Goal: Information Seeking & Learning: Learn about a topic

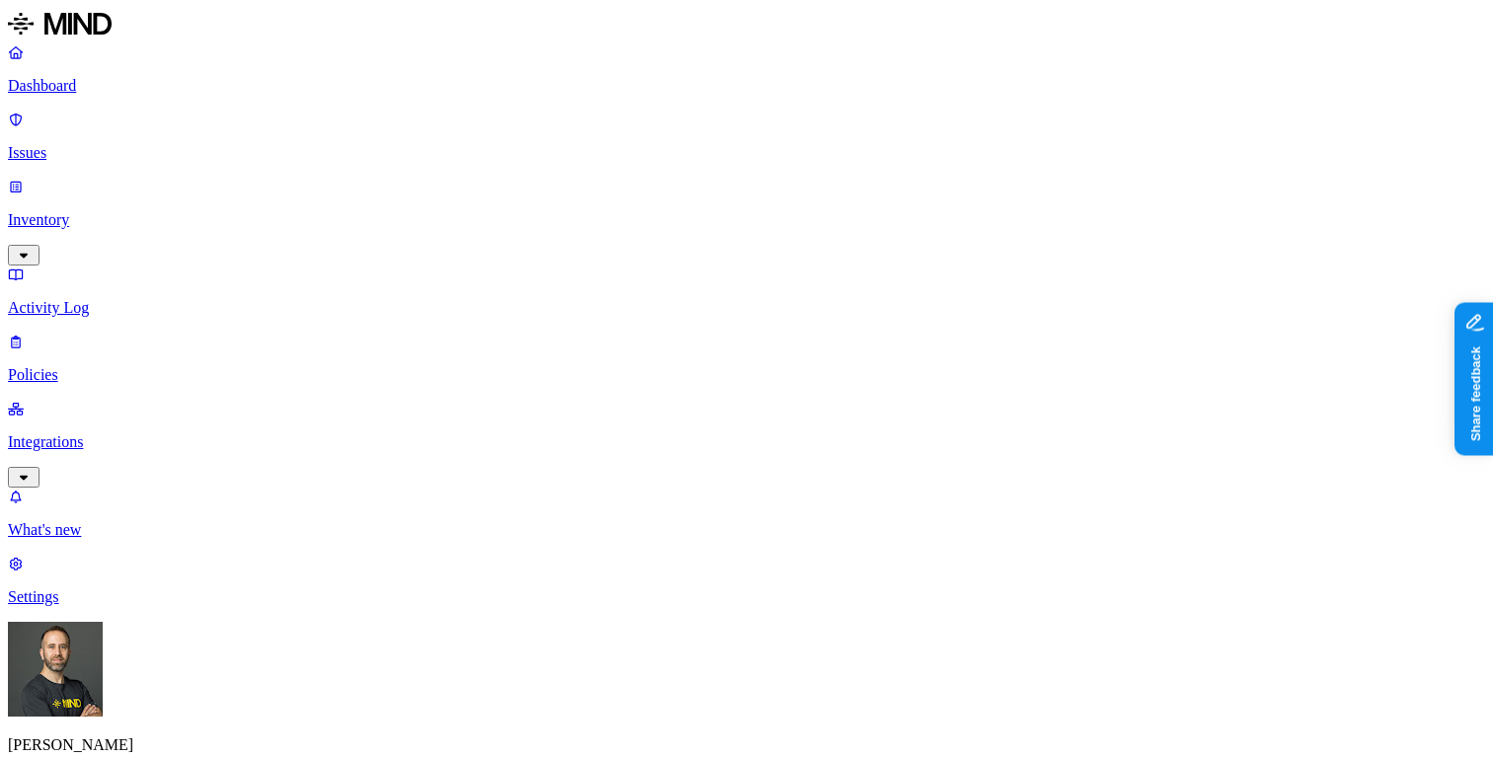
click at [134, 211] on p "Inventory" at bounding box center [746, 220] width 1477 height 18
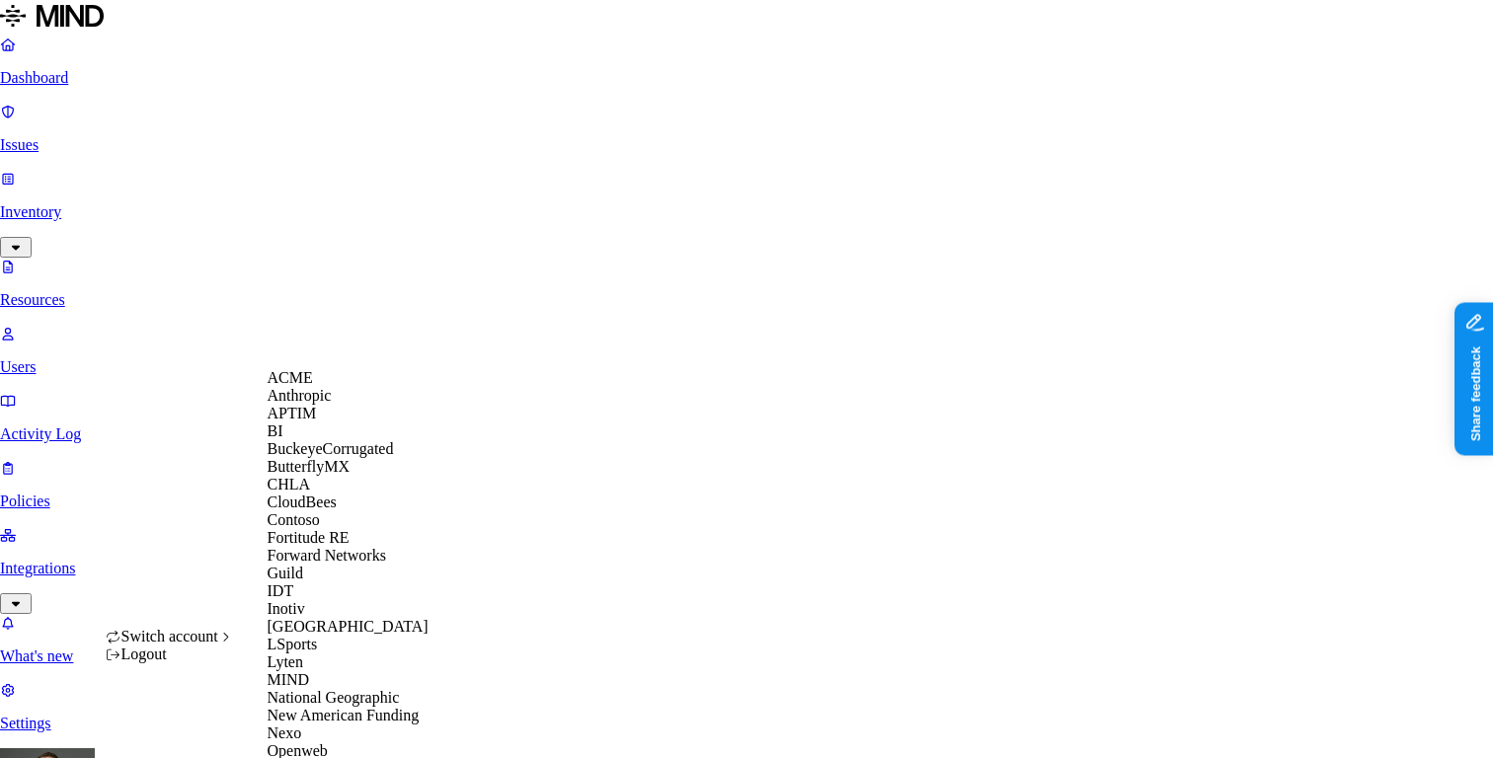
click at [310, 511] on span "CloudBees" at bounding box center [302, 502] width 69 height 17
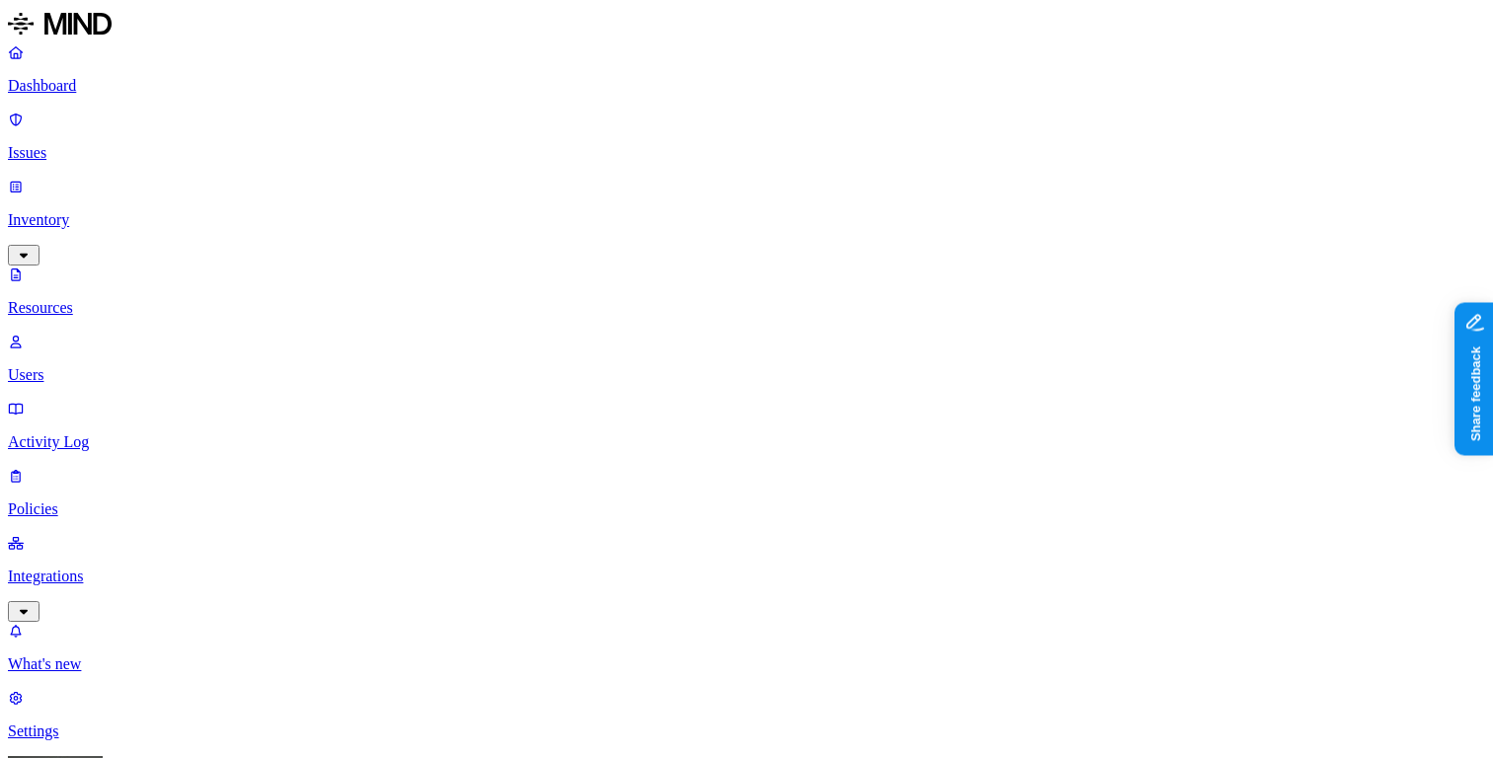
click at [118, 88] on p "Dashboard" at bounding box center [746, 86] width 1477 height 18
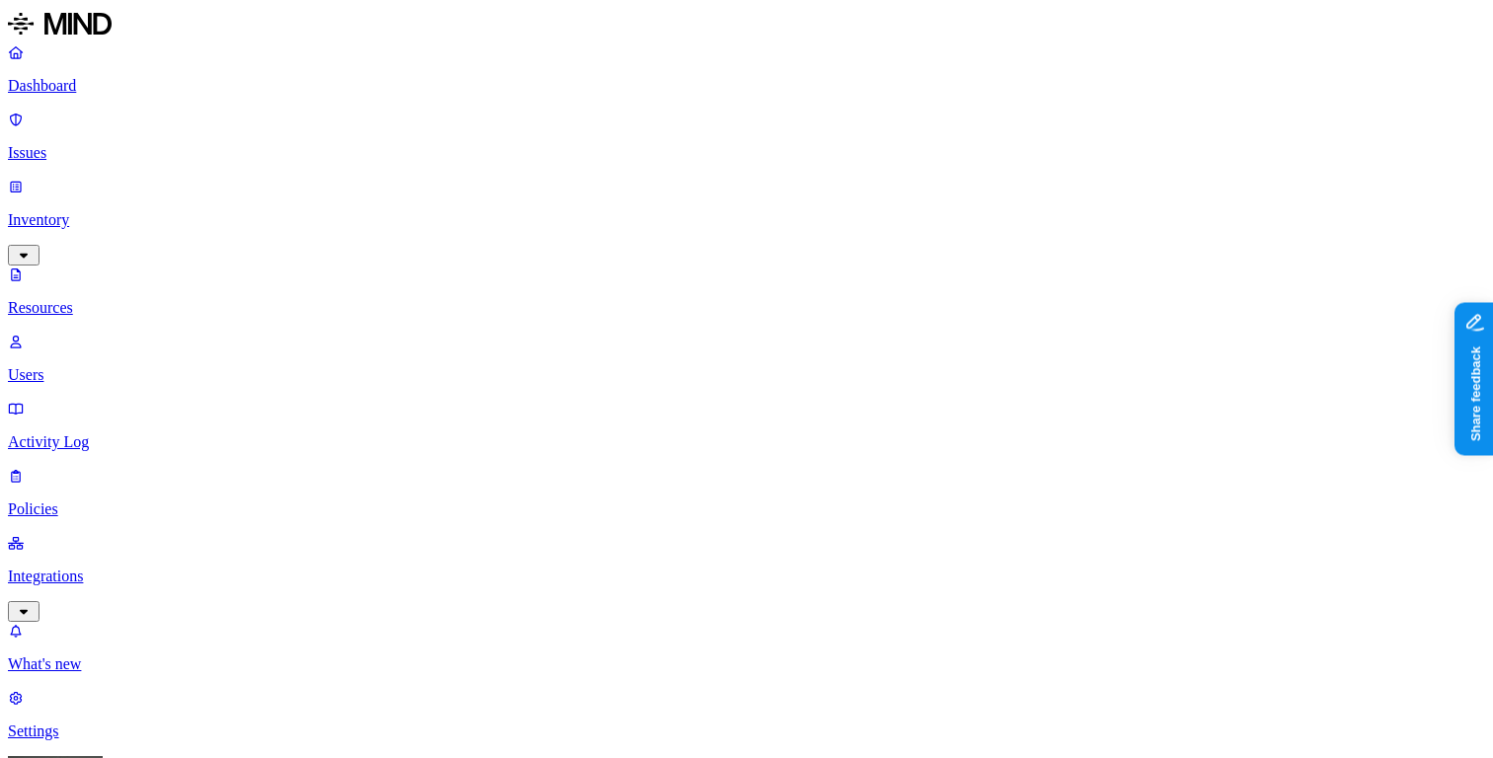
click at [139, 85] on p "Dashboard" at bounding box center [746, 86] width 1477 height 18
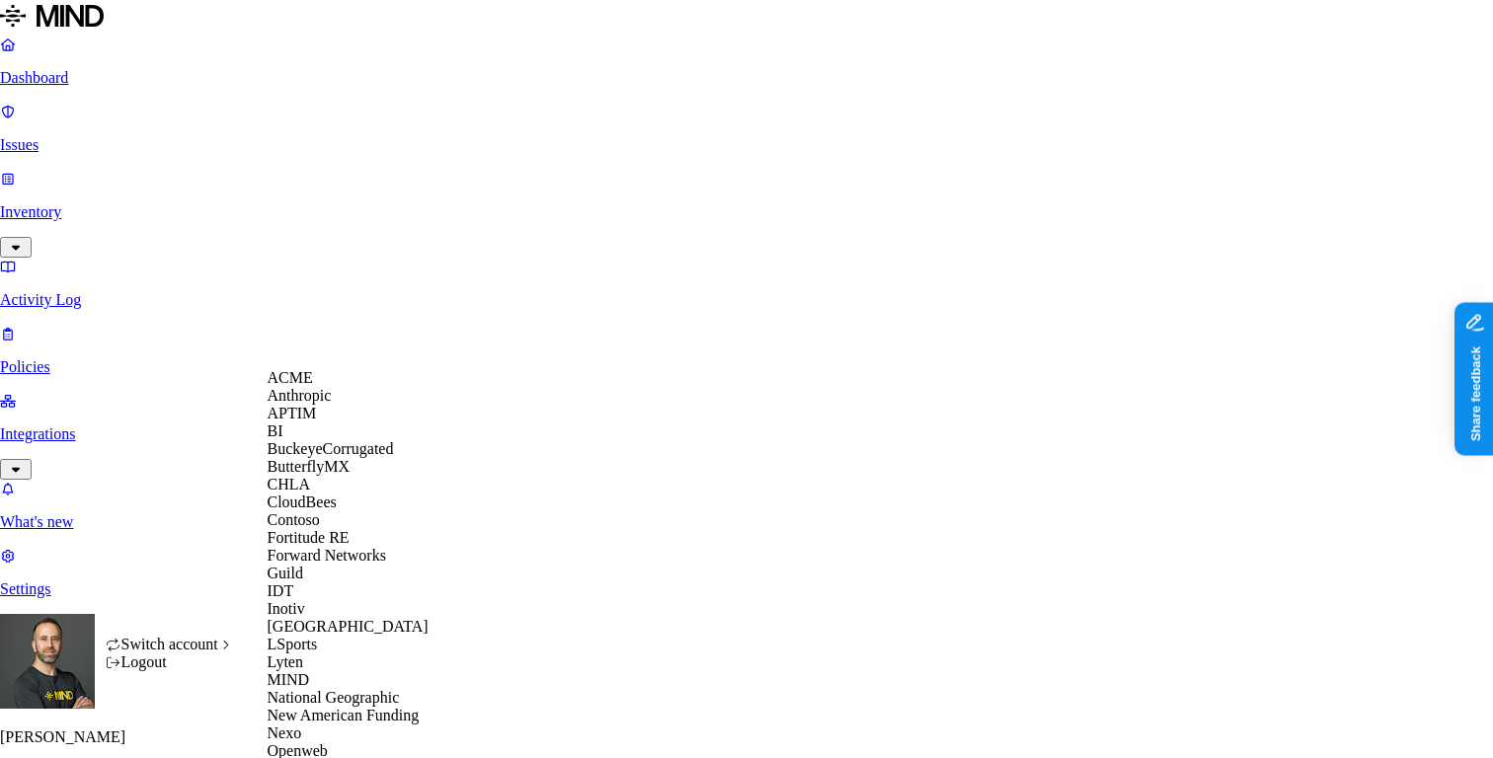
scroll to position [571, 0]
click at [347, 707] on span "New American Funding" at bounding box center [344, 715] width 152 height 17
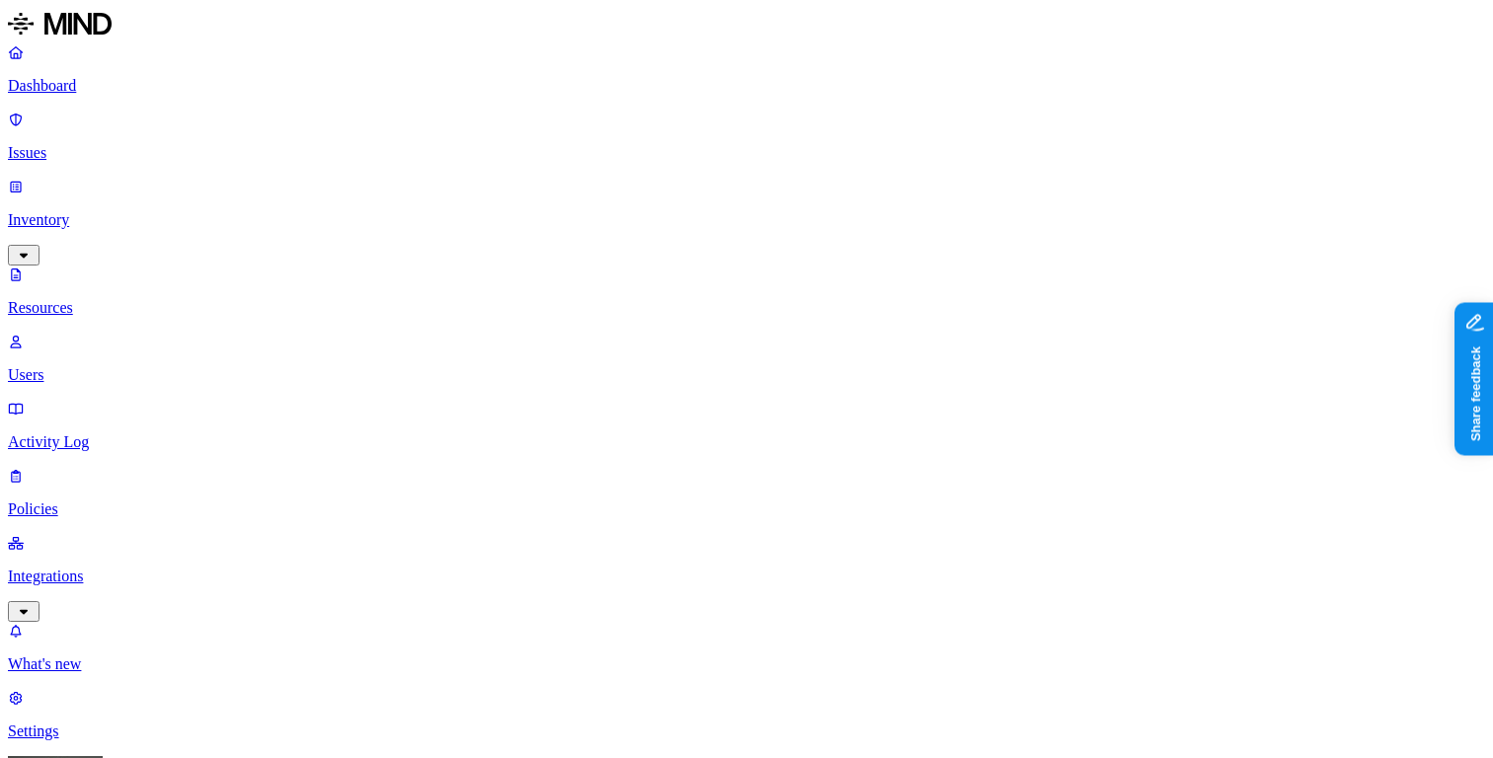
click at [144, 95] on p "Dashboard" at bounding box center [746, 86] width 1477 height 18
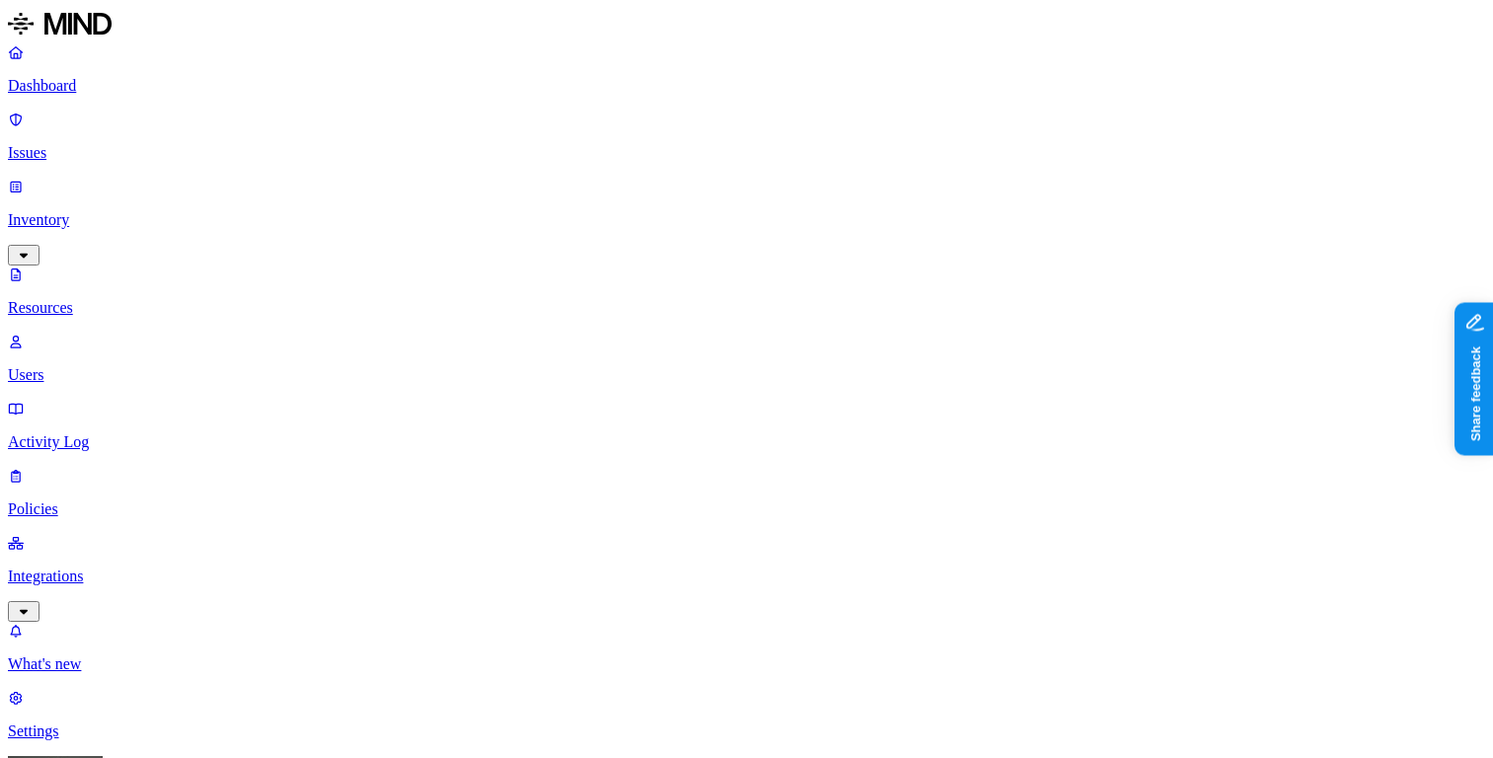
click at [142, 81] on p "Dashboard" at bounding box center [746, 86] width 1477 height 18
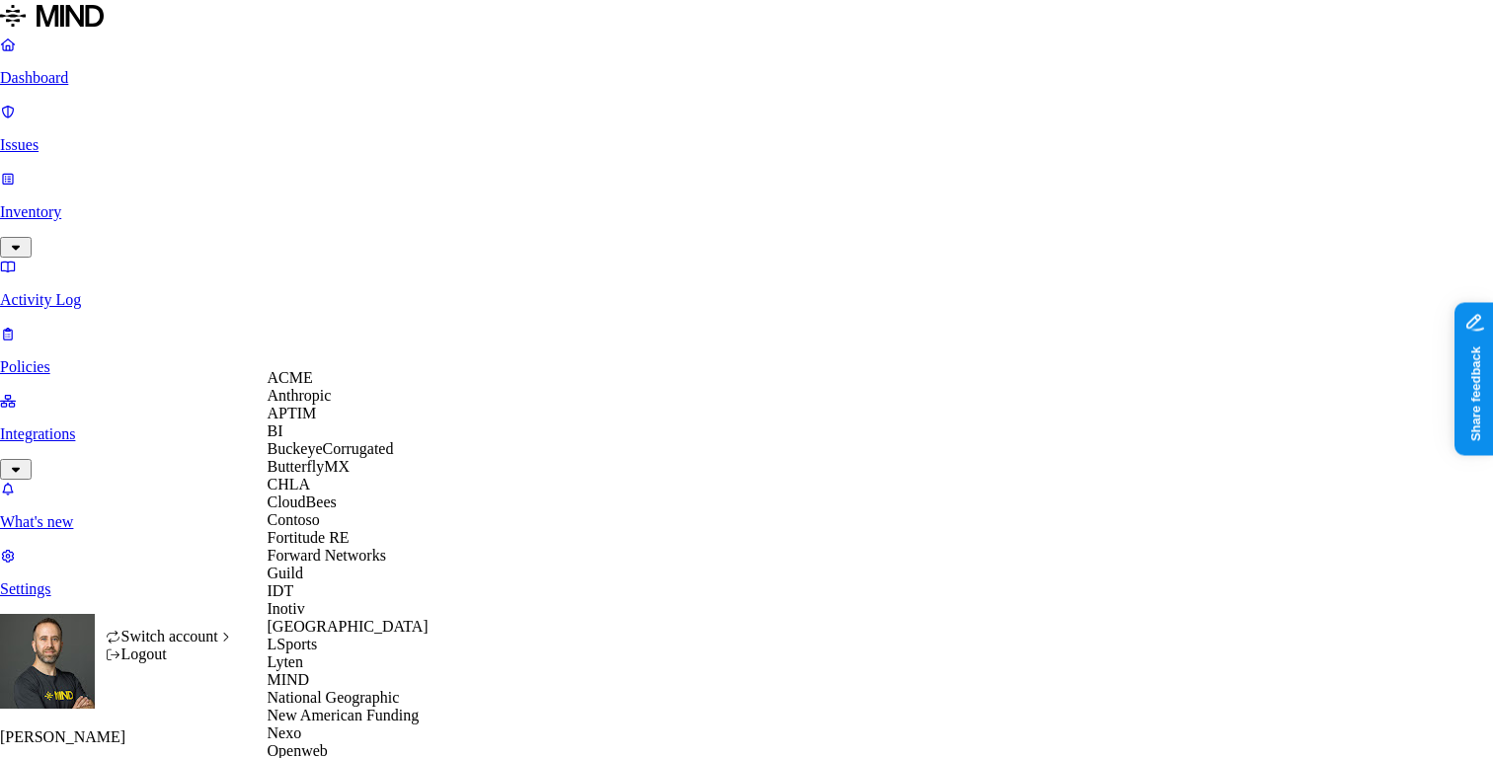
click at [304, 511] on span "CloudBees" at bounding box center [302, 502] width 69 height 17
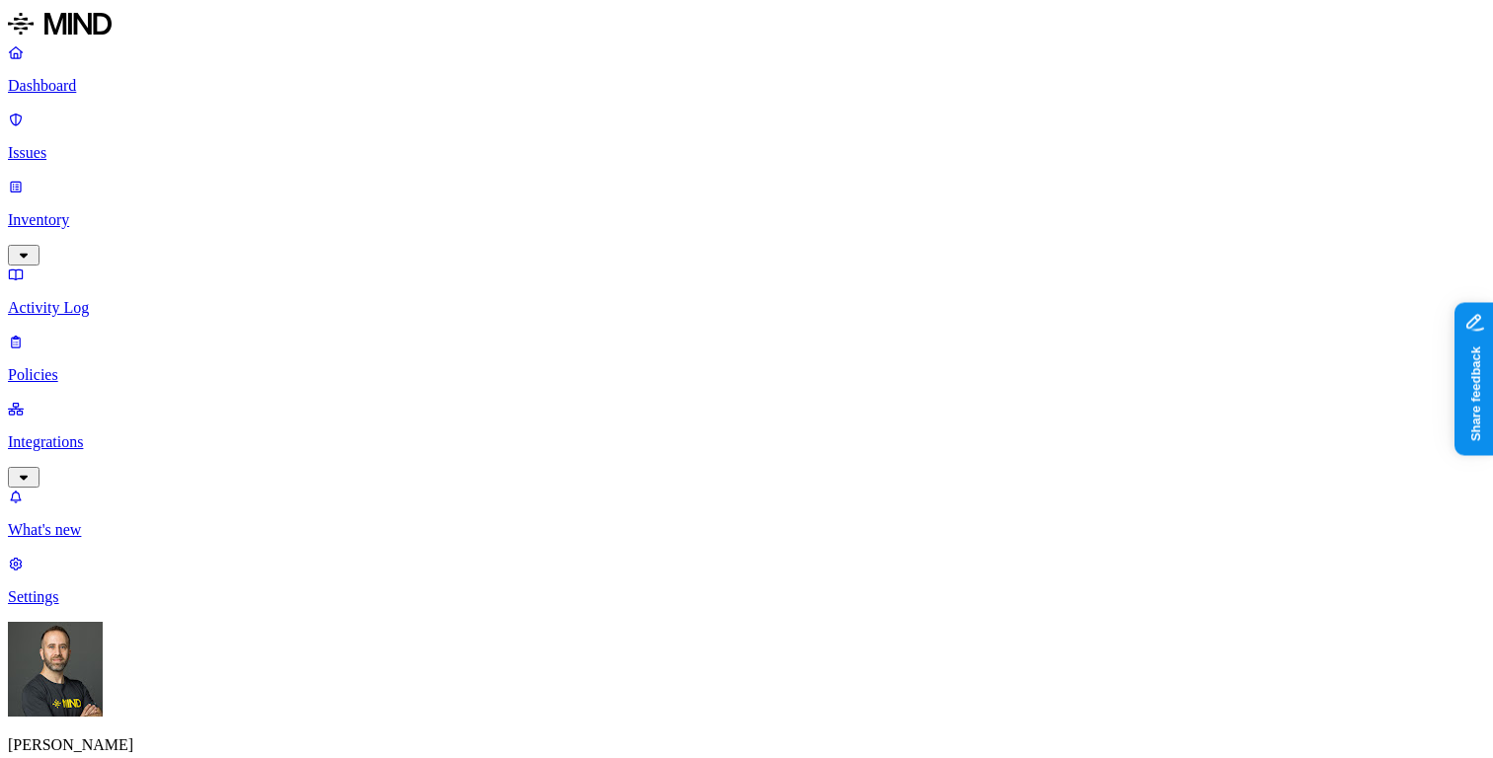
drag, startPoint x: 452, startPoint y: 587, endPoint x: 497, endPoint y: 591, distance: 44.6
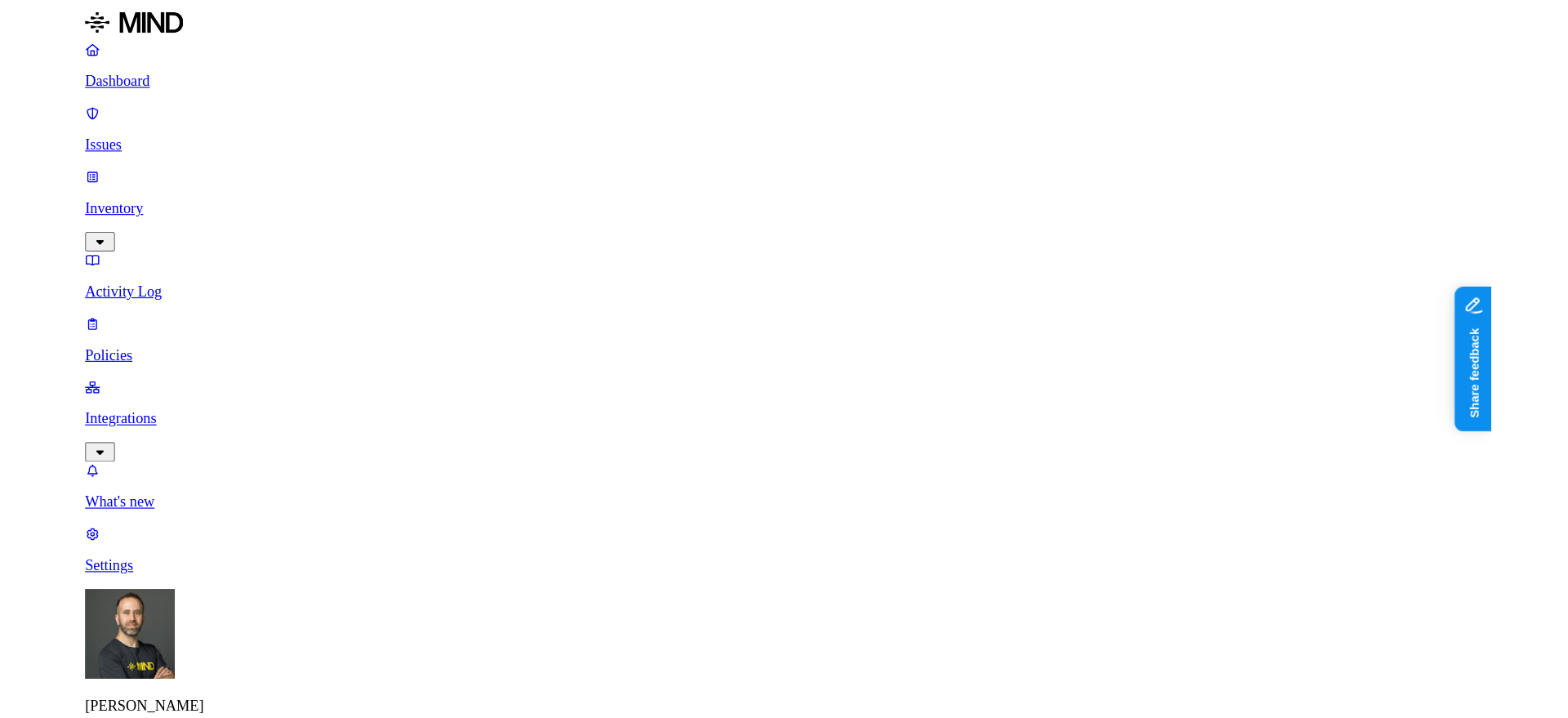
scroll to position [155, 0]
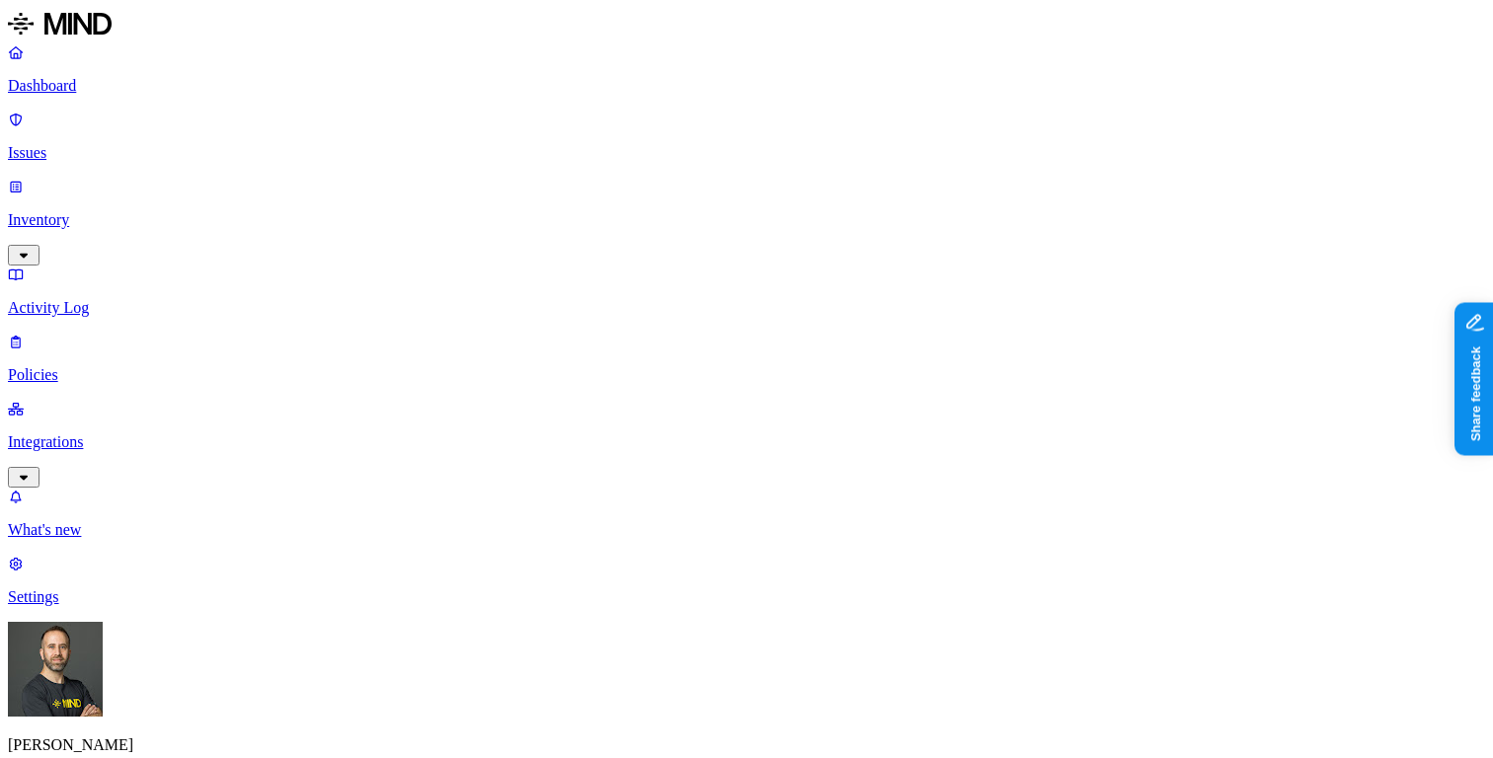
click at [143, 78] on p "Dashboard" at bounding box center [746, 86] width 1477 height 18
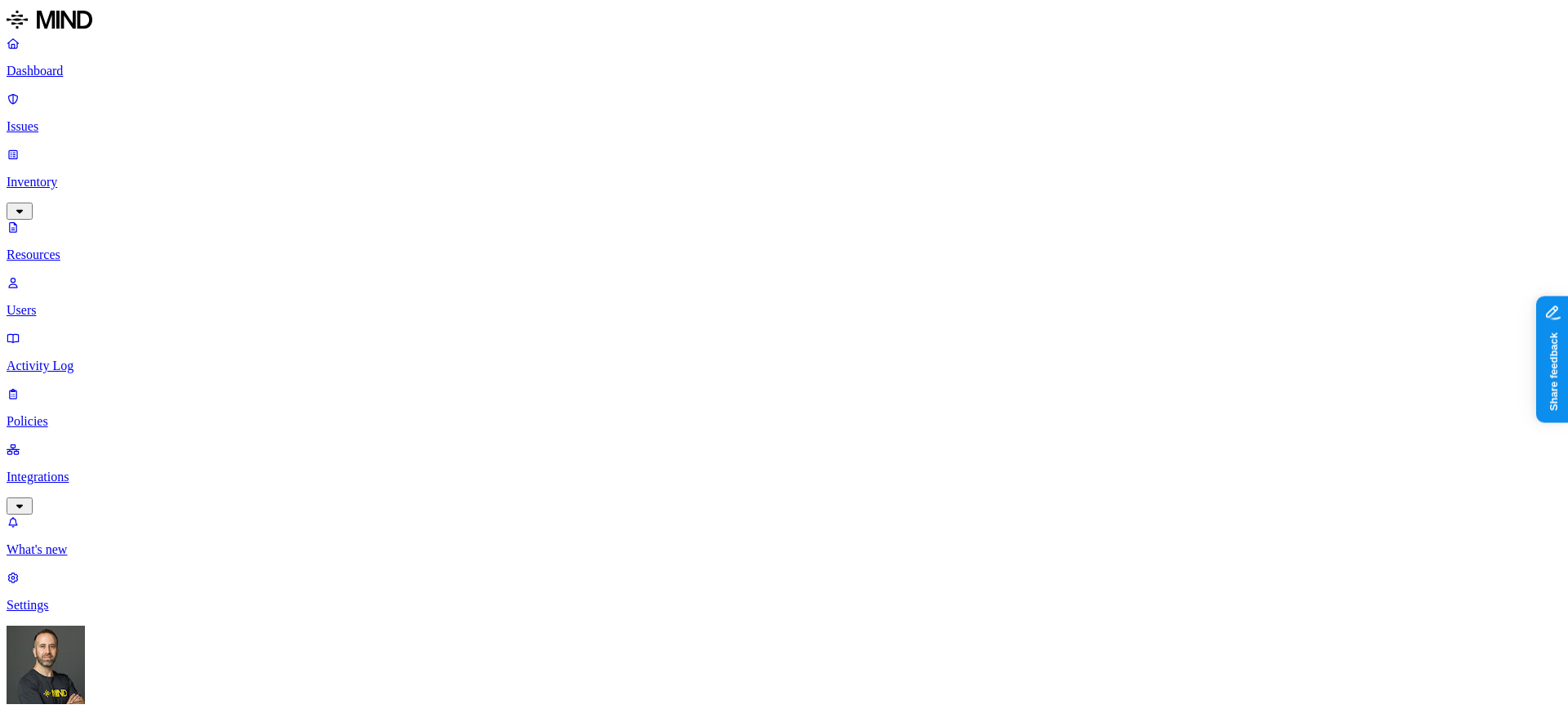
click at [87, 78] on p "Dashboard" at bounding box center [784, 71] width 1555 height 15
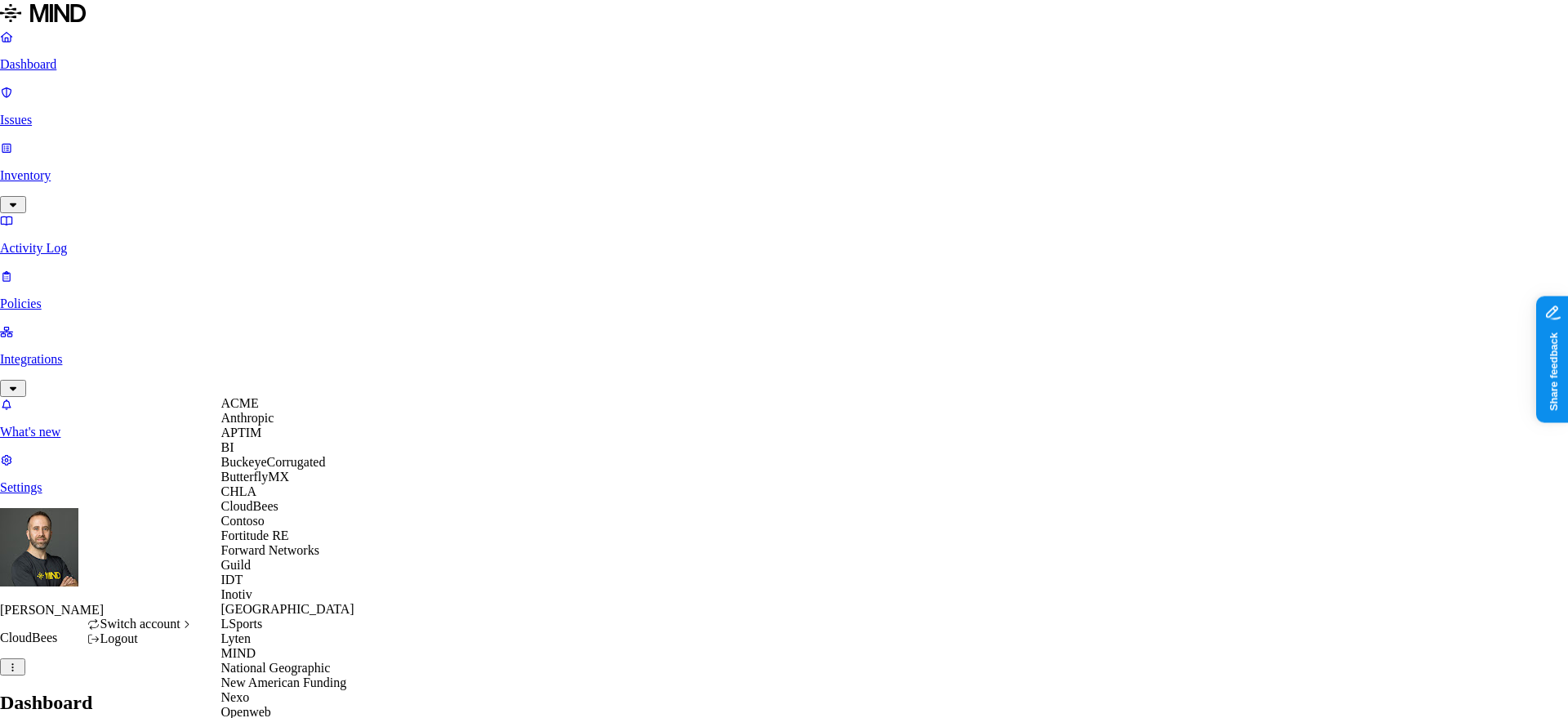
scroll to position [322, 0]
click at [288, 626] on span "National Geographic" at bounding box center [276, 668] width 109 height 14
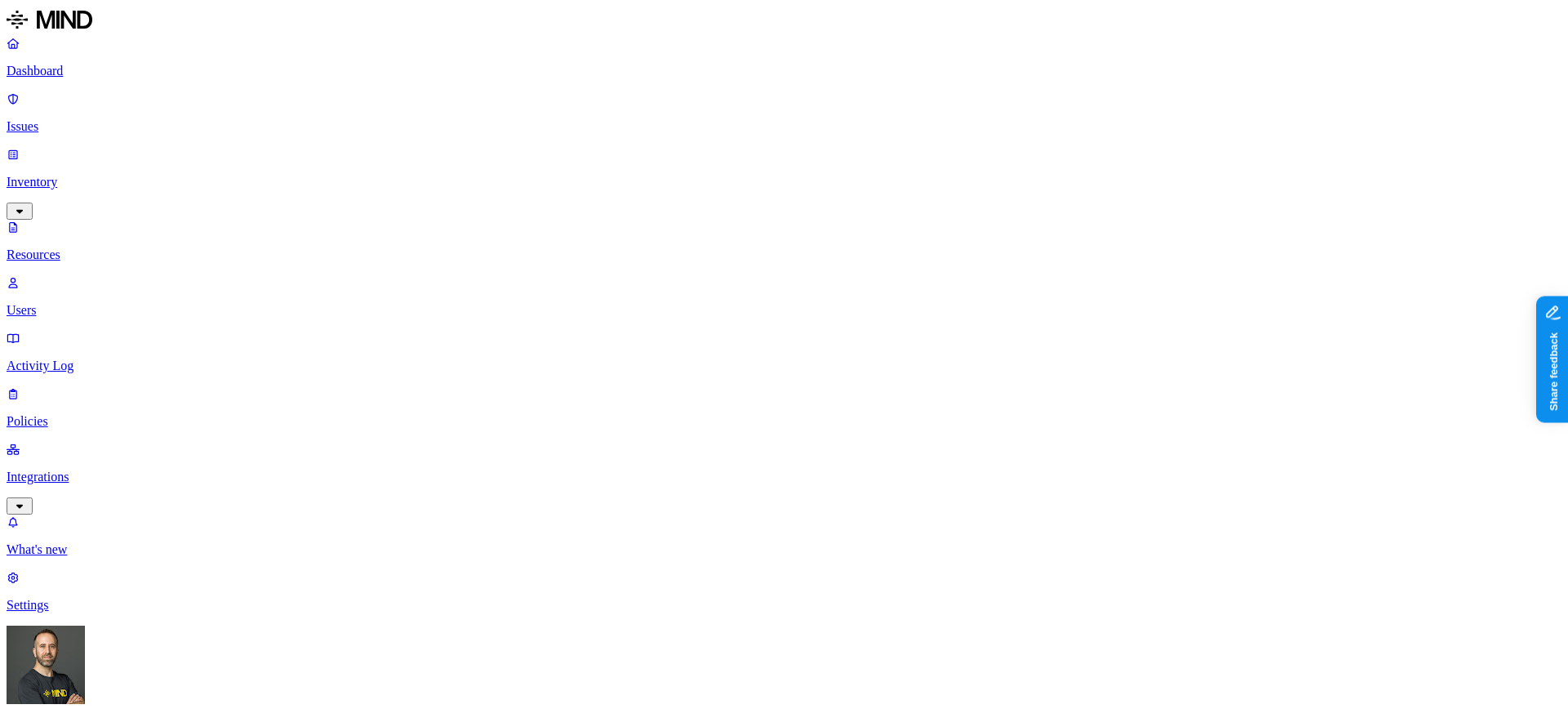
click at [141, 74] on p "Dashboard" at bounding box center [784, 71] width 1555 height 15
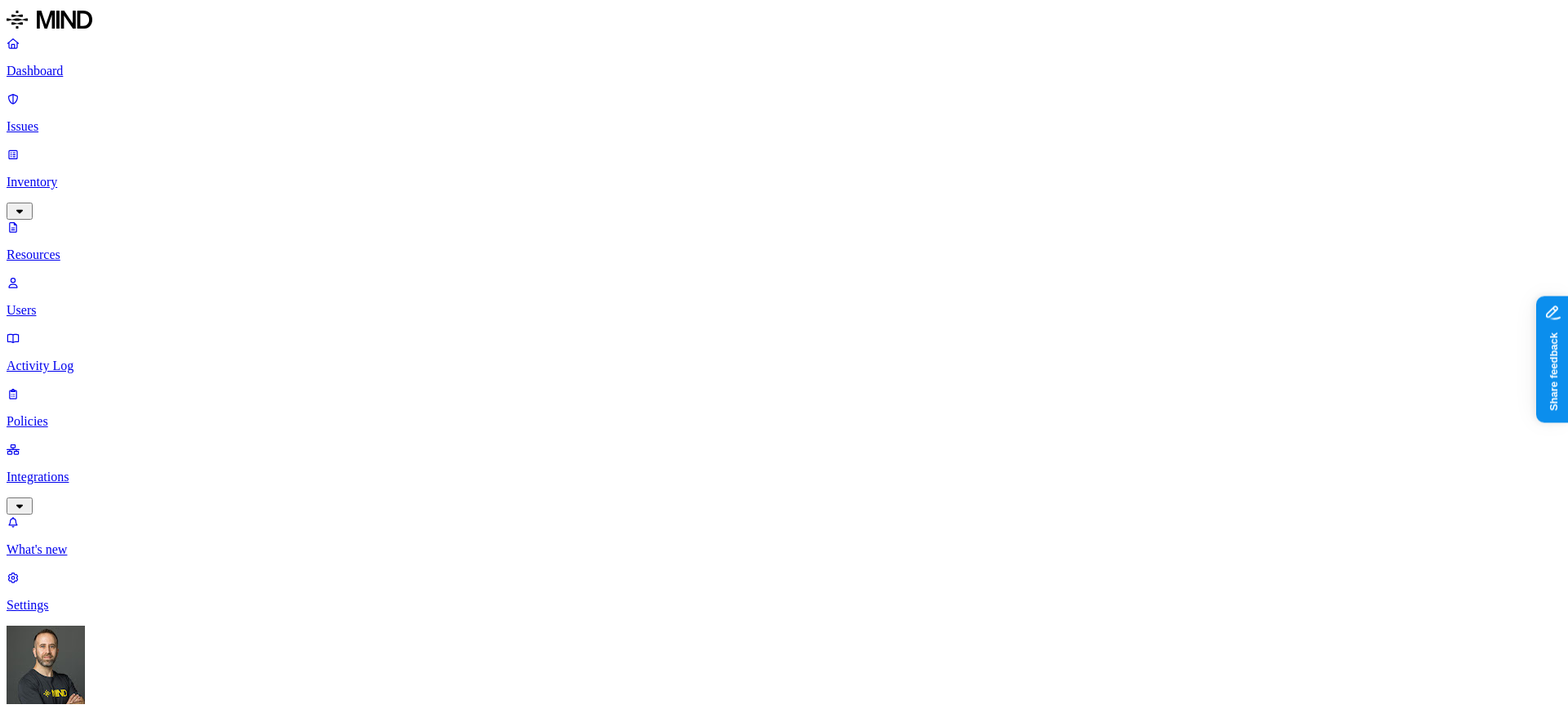
click at [119, 79] on p "Dashboard" at bounding box center [784, 71] width 1555 height 15
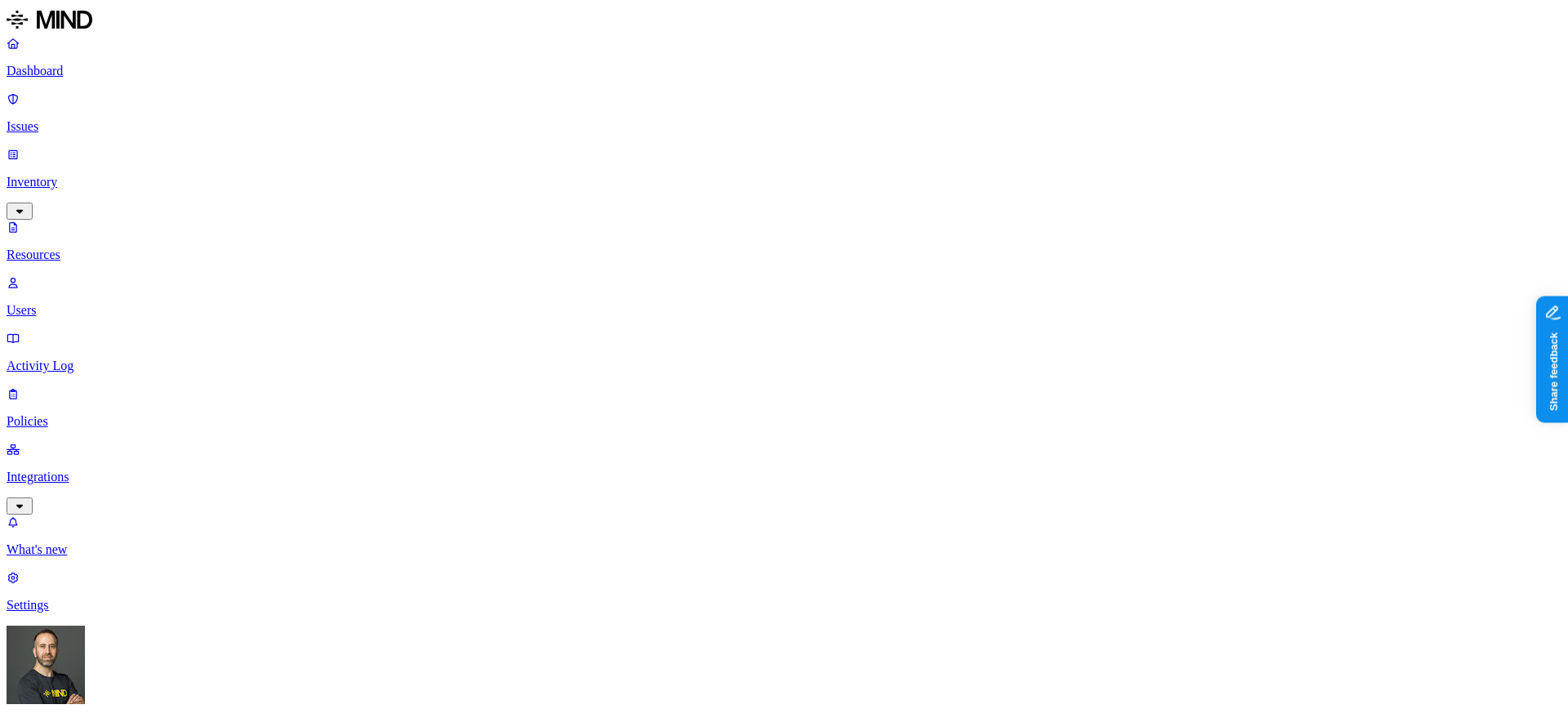
scroll to position [270, 0]
click at [108, 68] on p "Dashboard" at bounding box center [784, 71] width 1555 height 15
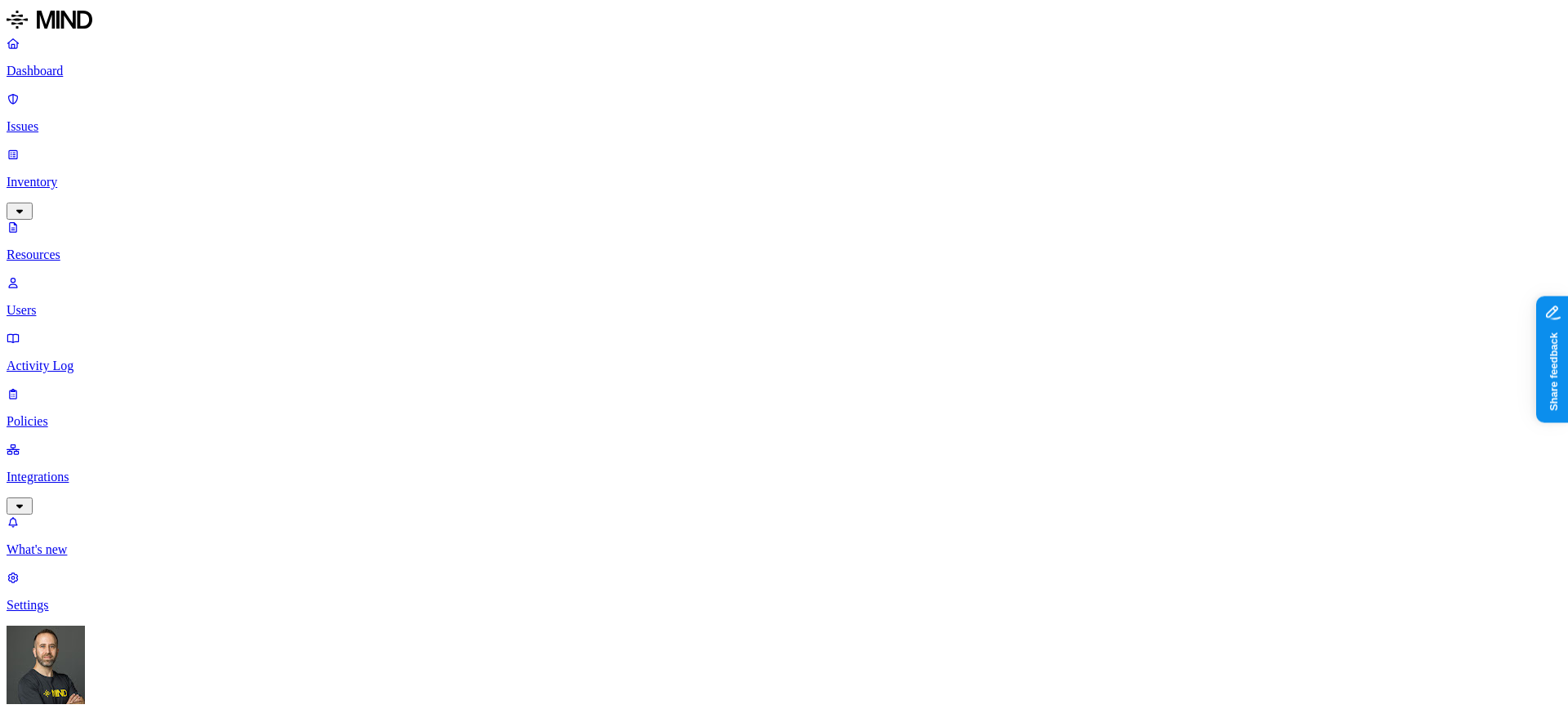
click at [74, 74] on p "Dashboard" at bounding box center [784, 71] width 1555 height 15
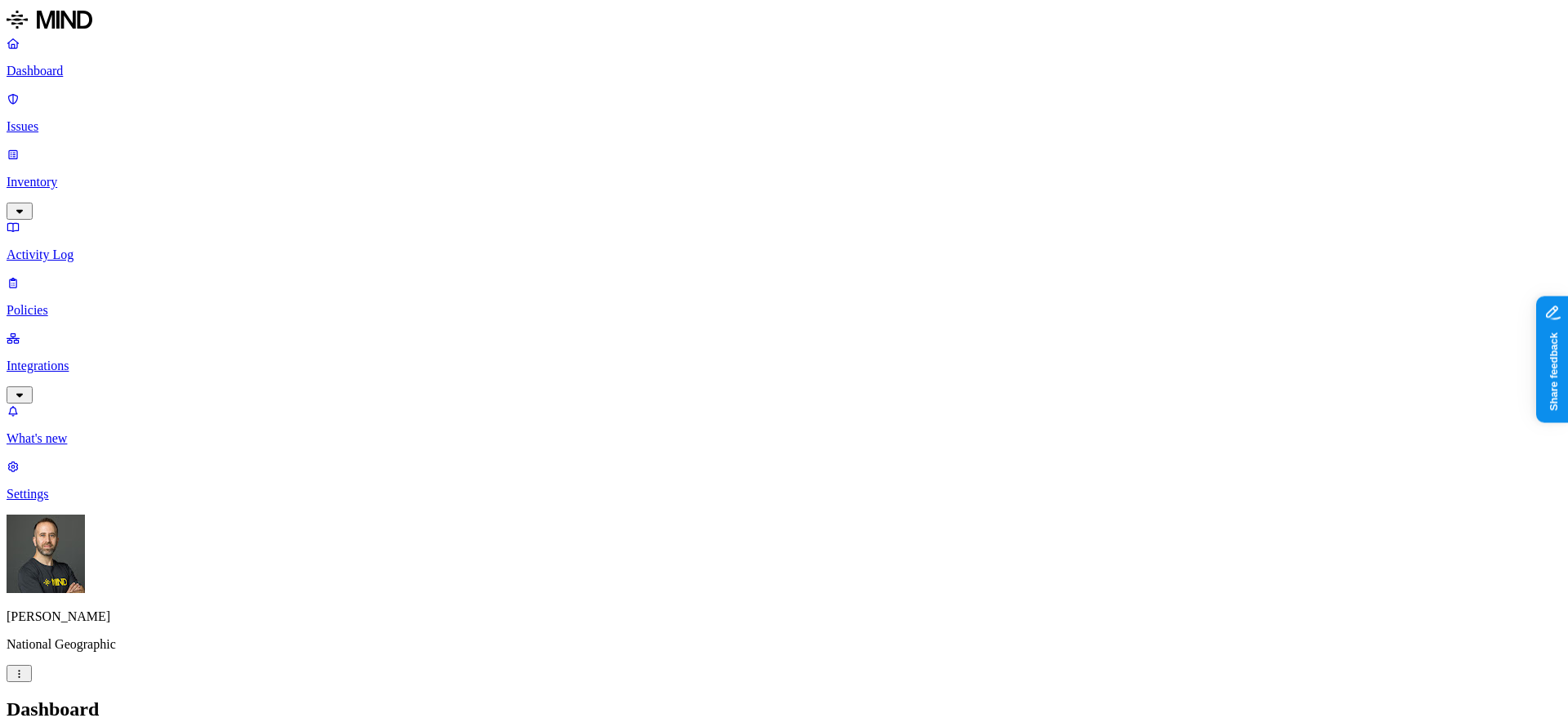
click at [65, 303] on p "Policies" at bounding box center [784, 310] width 1555 height 15
click at [69, 74] on p "Dashboard" at bounding box center [784, 71] width 1555 height 15
click at [96, 175] on p "Inventory" at bounding box center [784, 182] width 1555 height 15
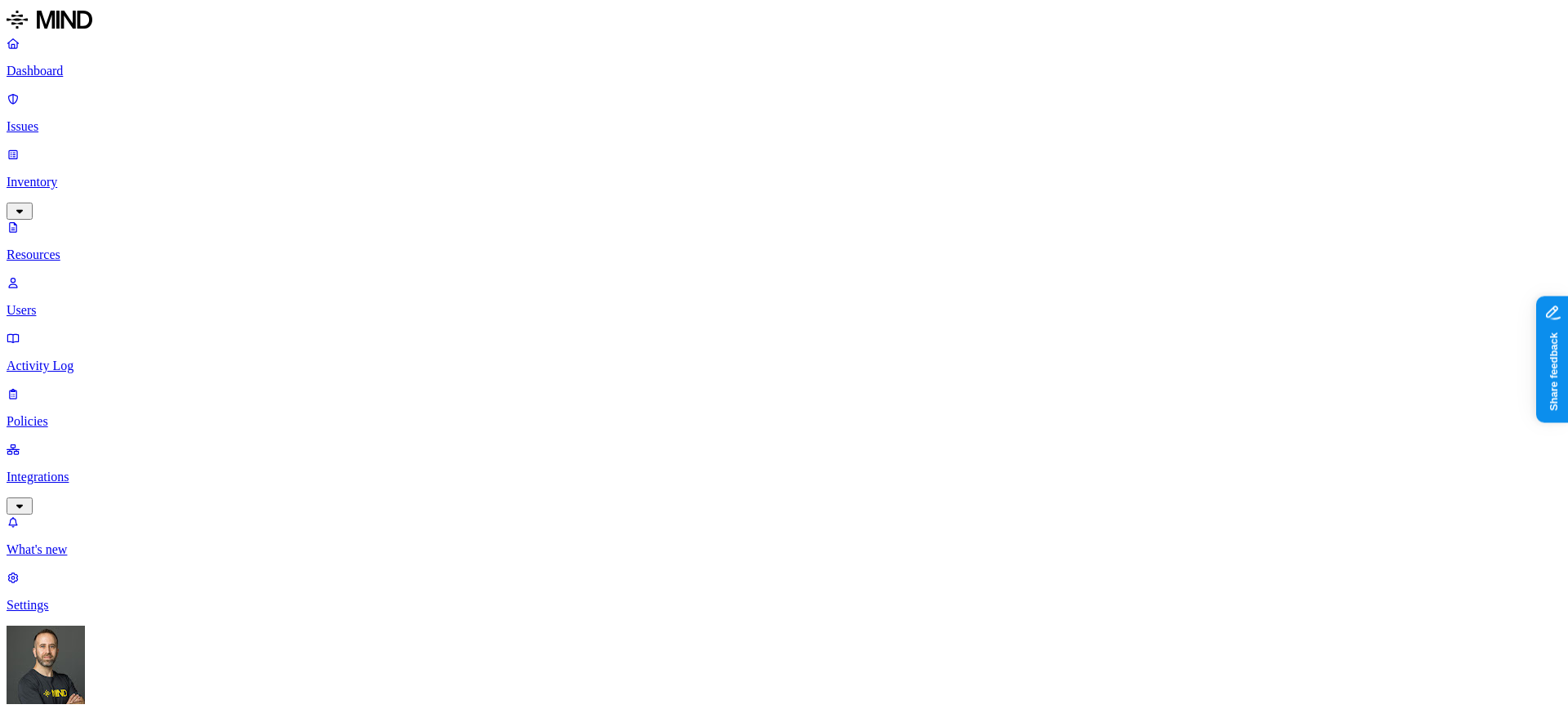
click at [126, 76] on p "Dashboard" at bounding box center [784, 71] width 1555 height 15
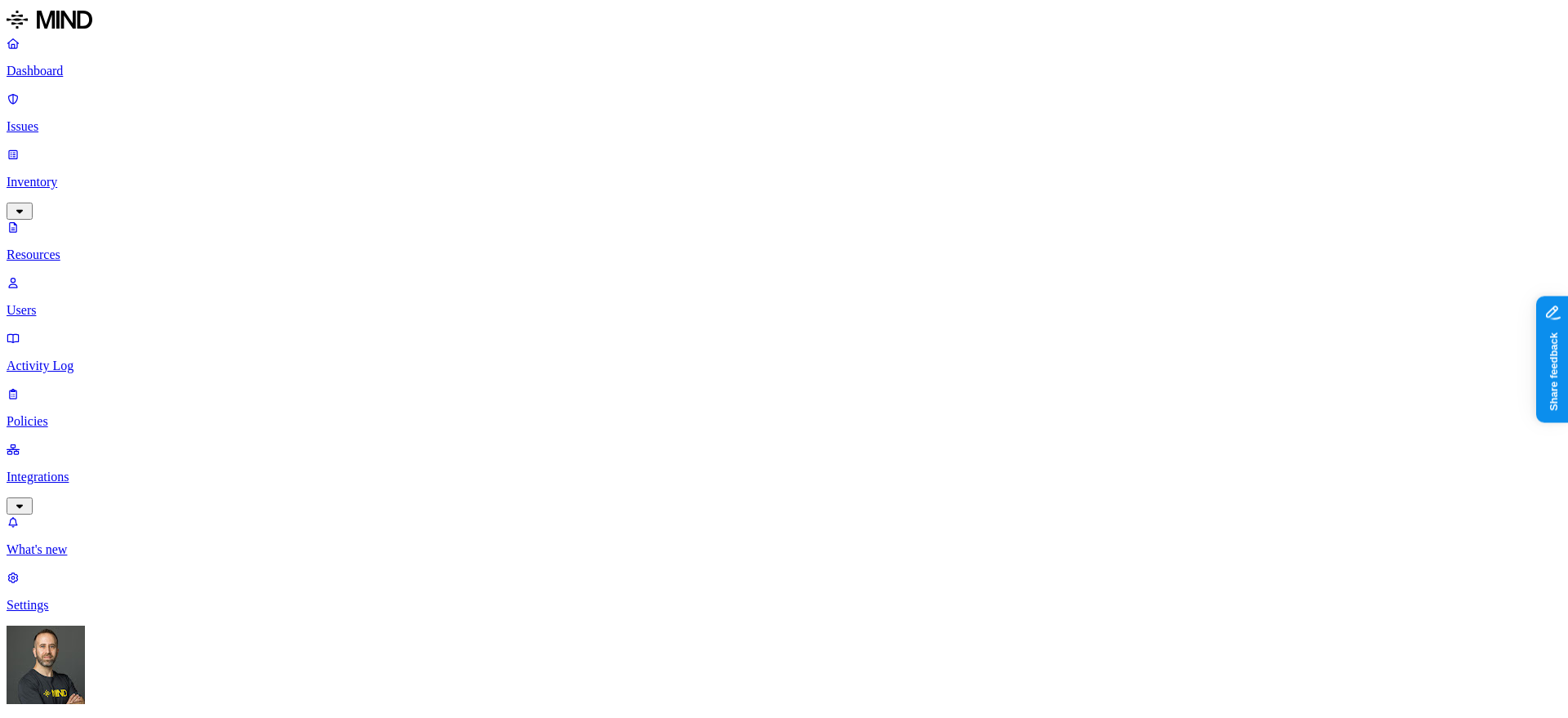
click at [76, 70] on p "Dashboard" at bounding box center [784, 71] width 1555 height 15
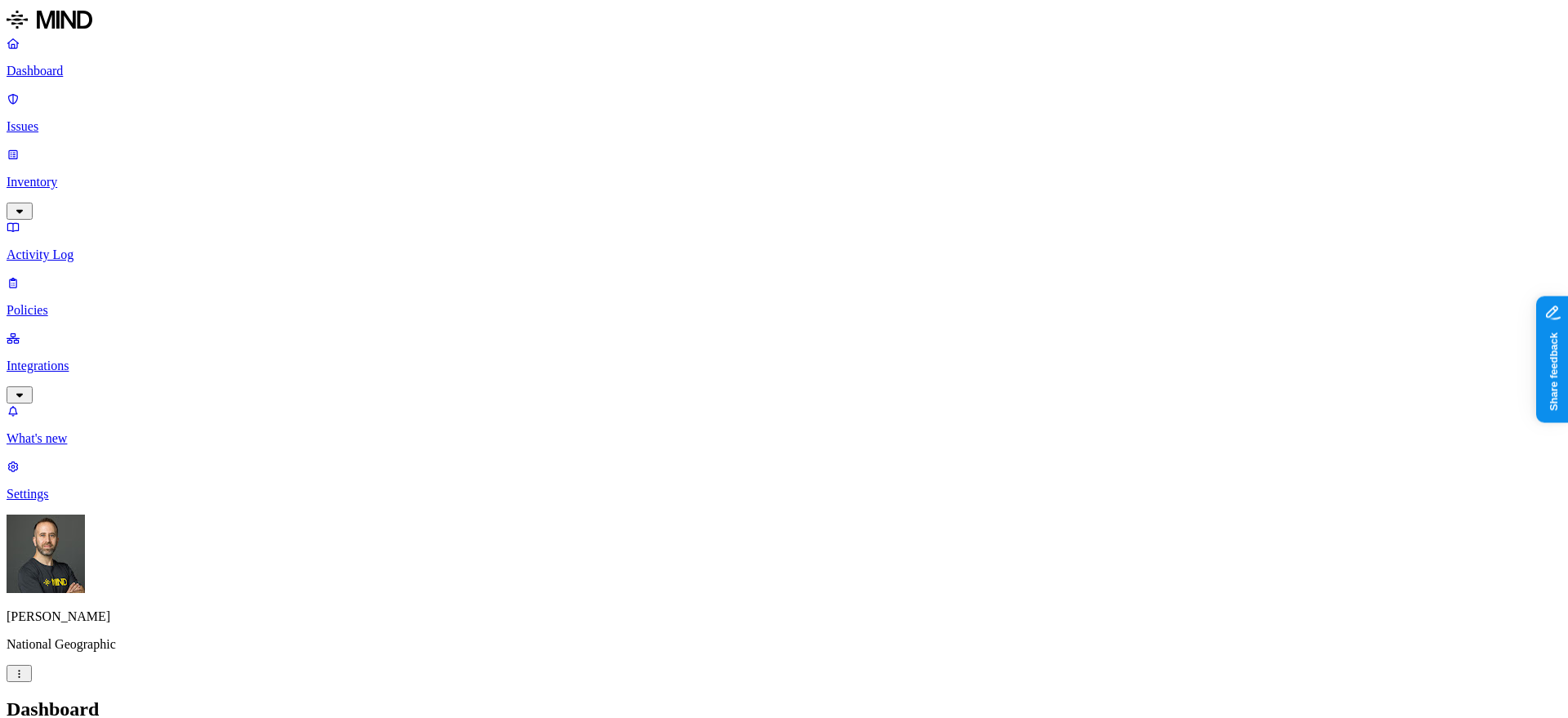
click at [121, 175] on p "Inventory" at bounding box center [784, 182] width 1555 height 15
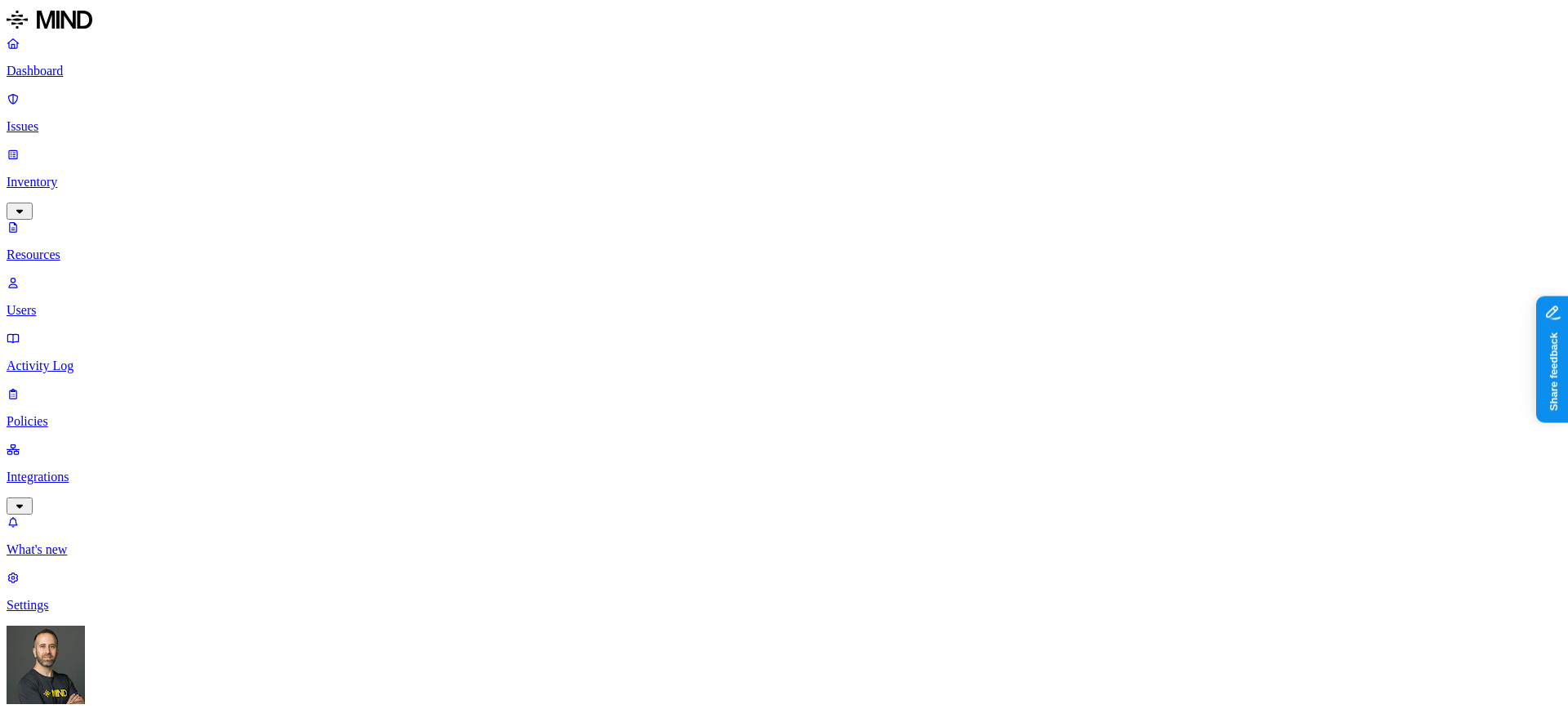
click at [795, 267] on button "button" at bounding box center [801, 270] width 13 height 5
click at [795, 328] on button "button" at bounding box center [801, 331] width 13 height 5
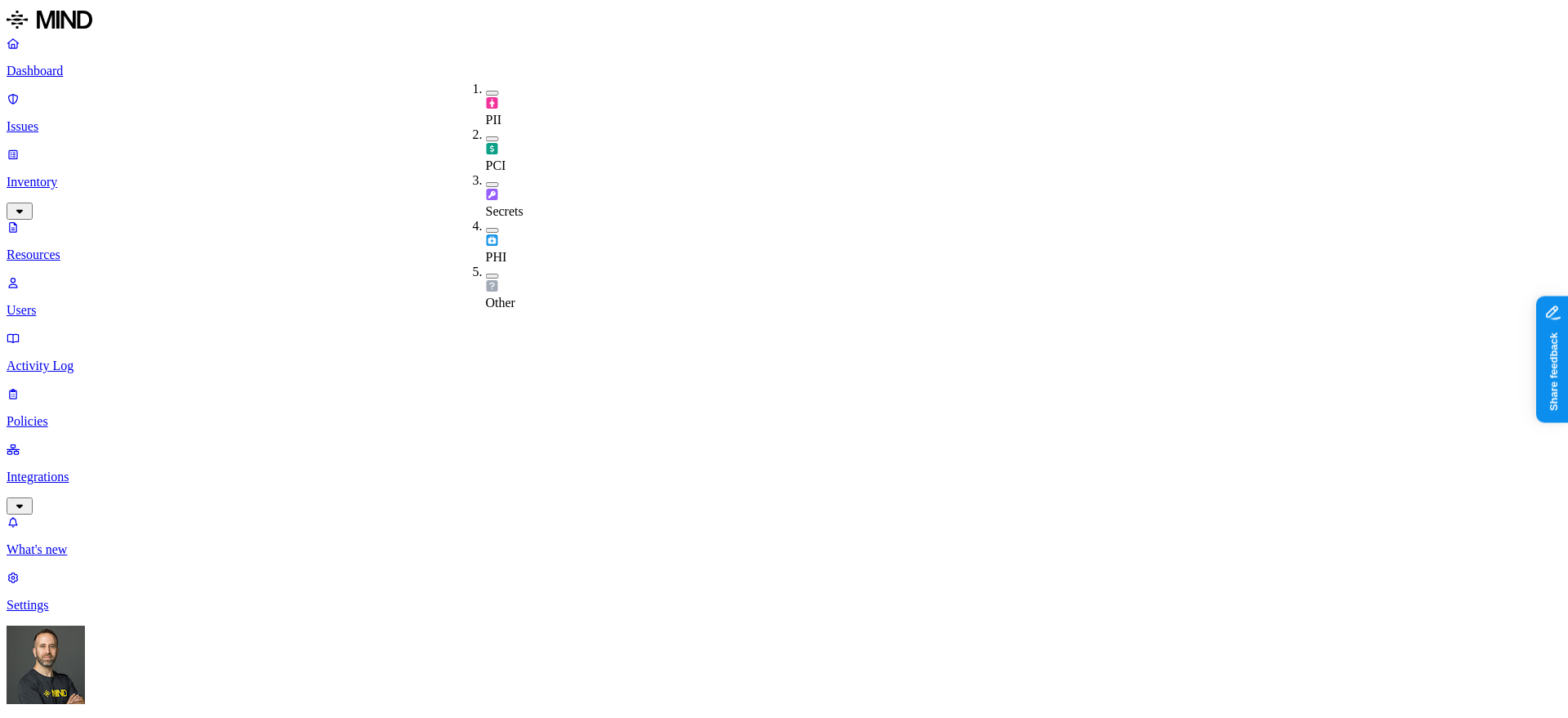
click at [486, 91] on button "button" at bounding box center [493, 93] width 13 height 5
click at [54, 119] on p "Issues" at bounding box center [784, 127] width 1555 height 15
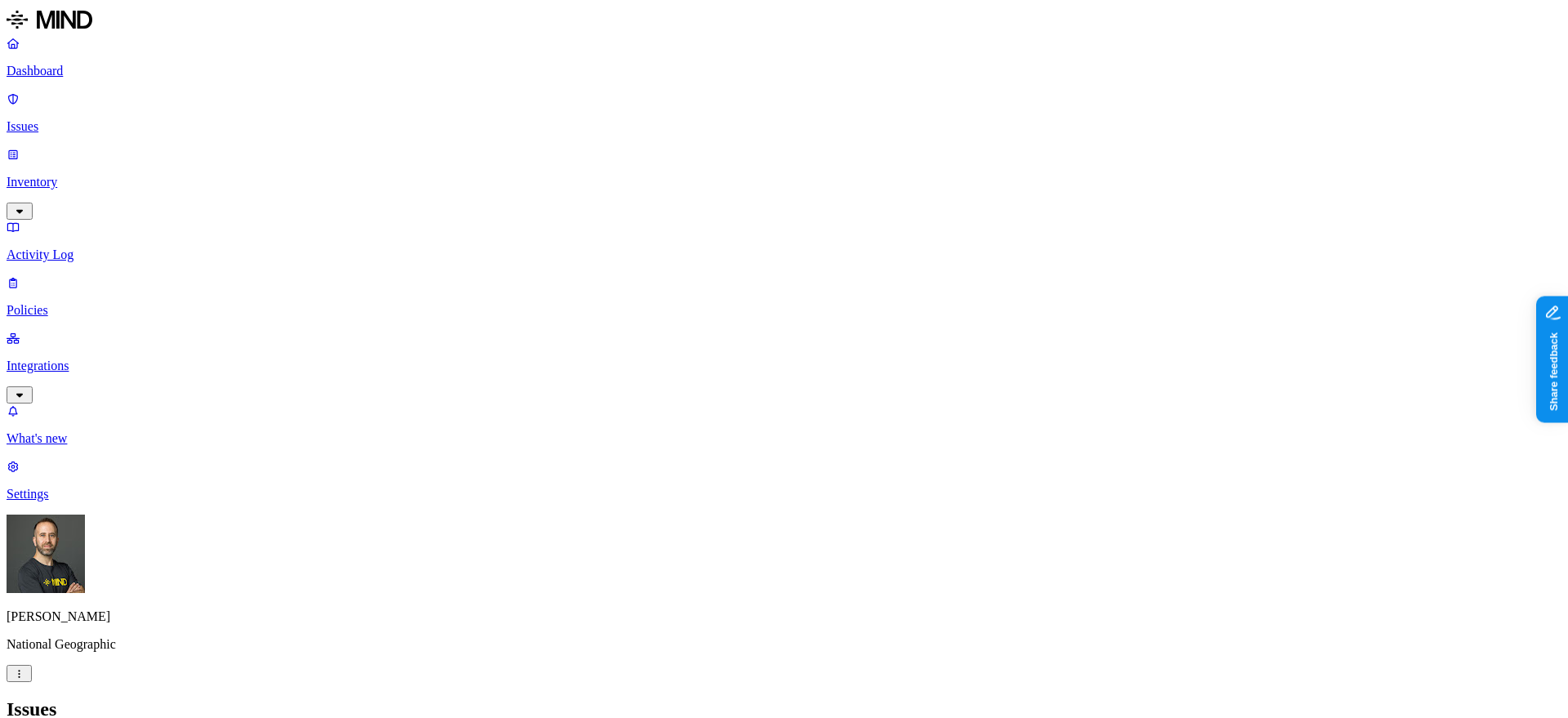
click at [109, 74] on p "Dashboard" at bounding box center [784, 71] width 1555 height 15
click at [76, 303] on p "Policies" at bounding box center [784, 310] width 1555 height 15
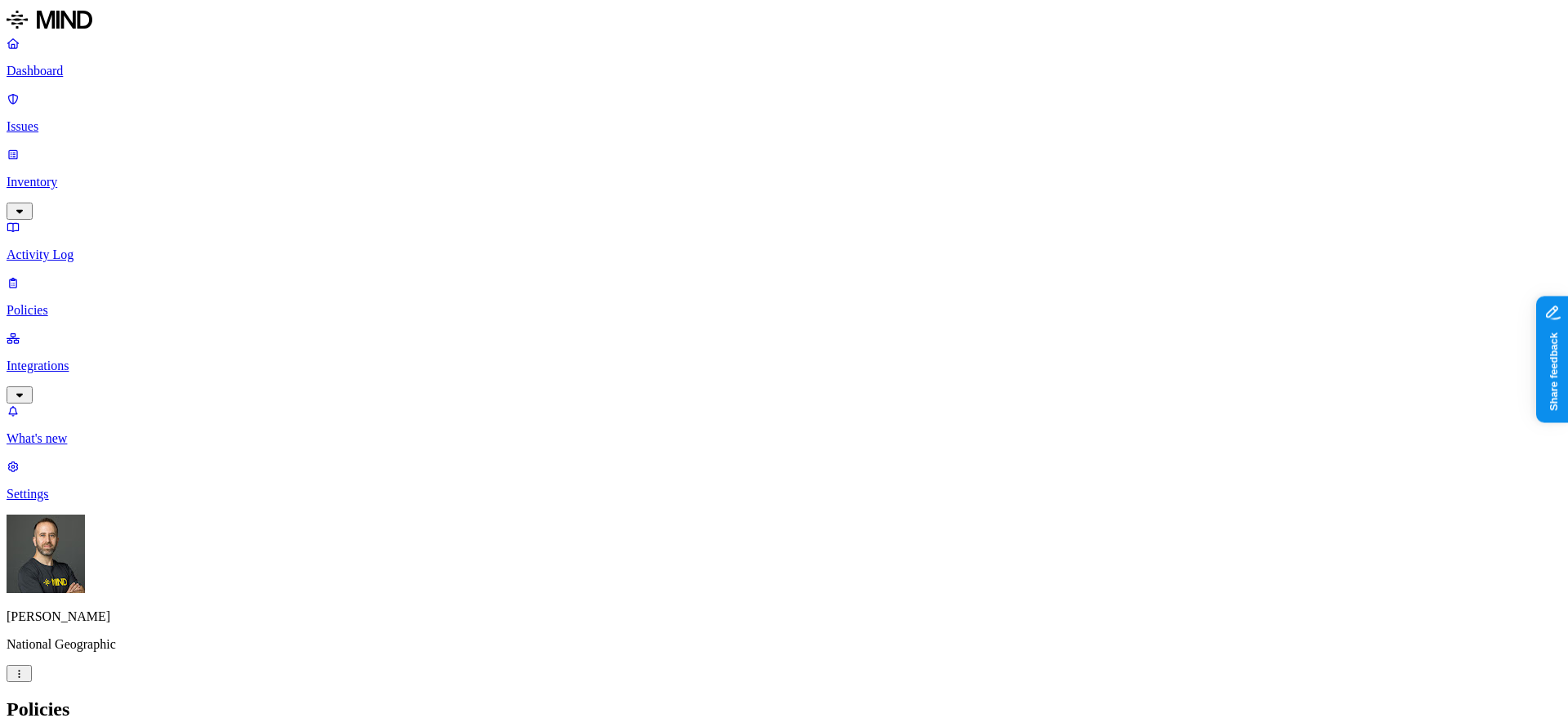
click at [909, 698] on h2 "Policies" at bounding box center [784, 709] width 1555 height 22
click at [130, 71] on p "Dashboard" at bounding box center [784, 71] width 1555 height 15
click at [122, 175] on p "Inventory" at bounding box center [784, 182] width 1555 height 15
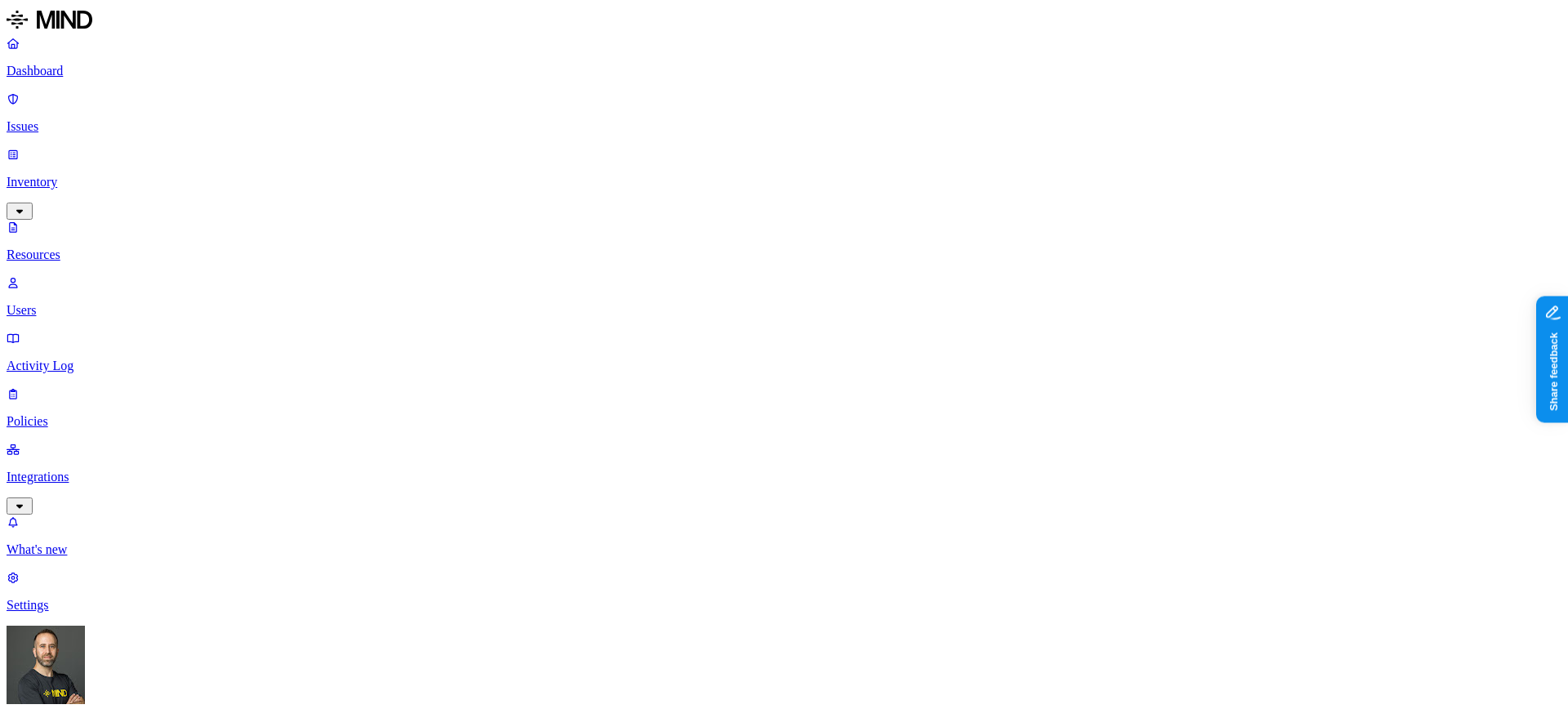
click at [795, 326] on button "button" at bounding box center [801, 328] width 13 height 5
click at [795, 267] on button "button" at bounding box center [801, 270] width 13 height 5
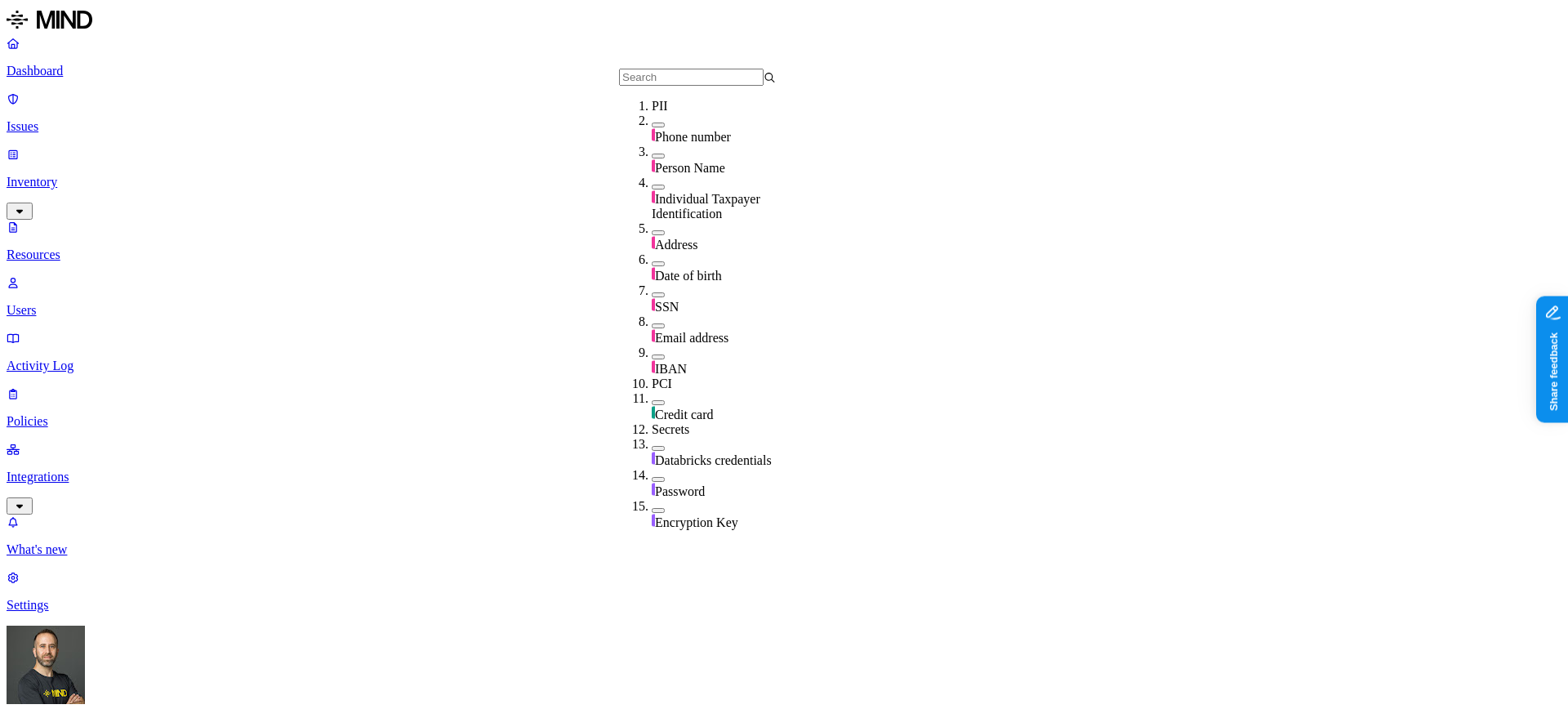
scroll to position [26, 0]
click at [652, 293] on button "button" at bounding box center [658, 295] width 13 height 5
click at [652, 357] on button "button" at bounding box center [658, 360] width 13 height 5
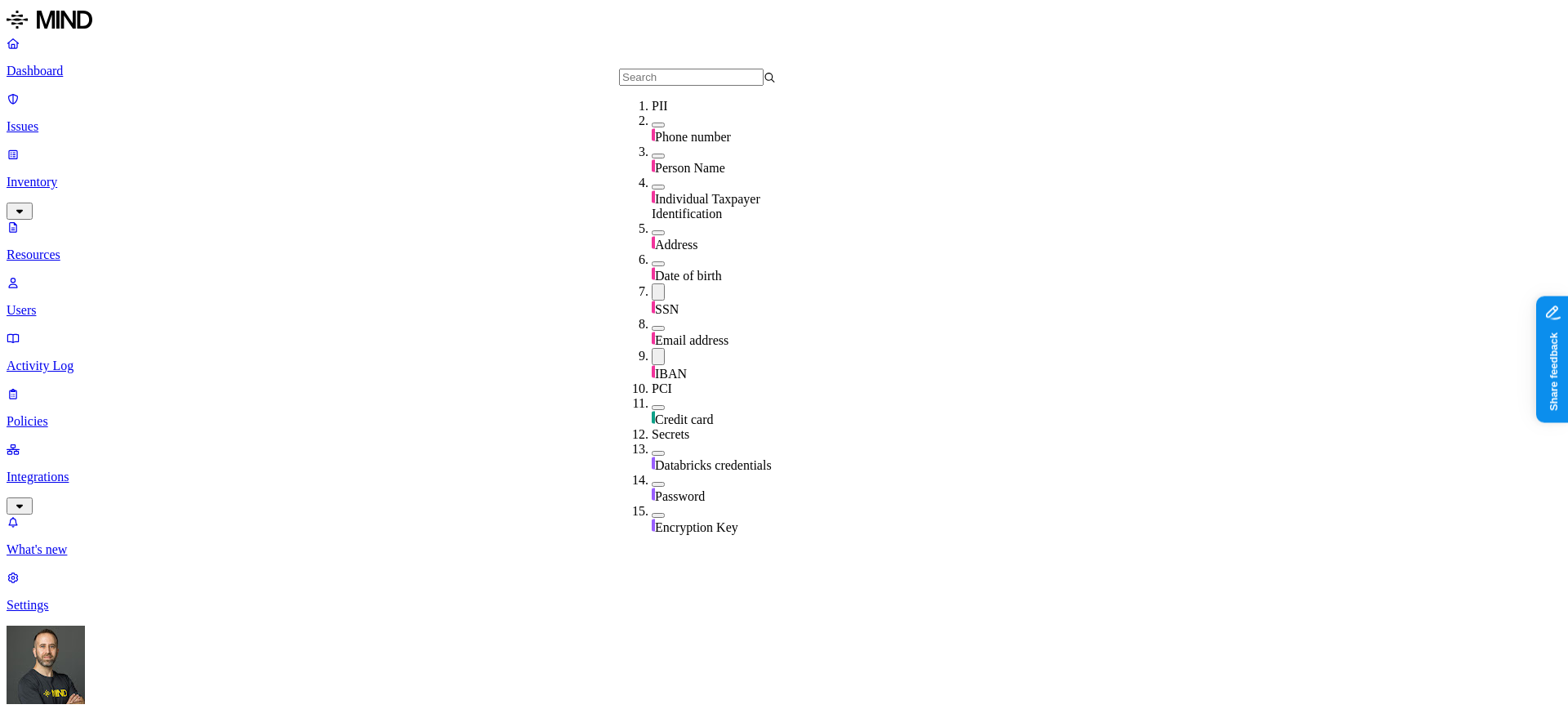
click at [652, 184] on button "button" at bounding box center [658, 187] width 13 height 5
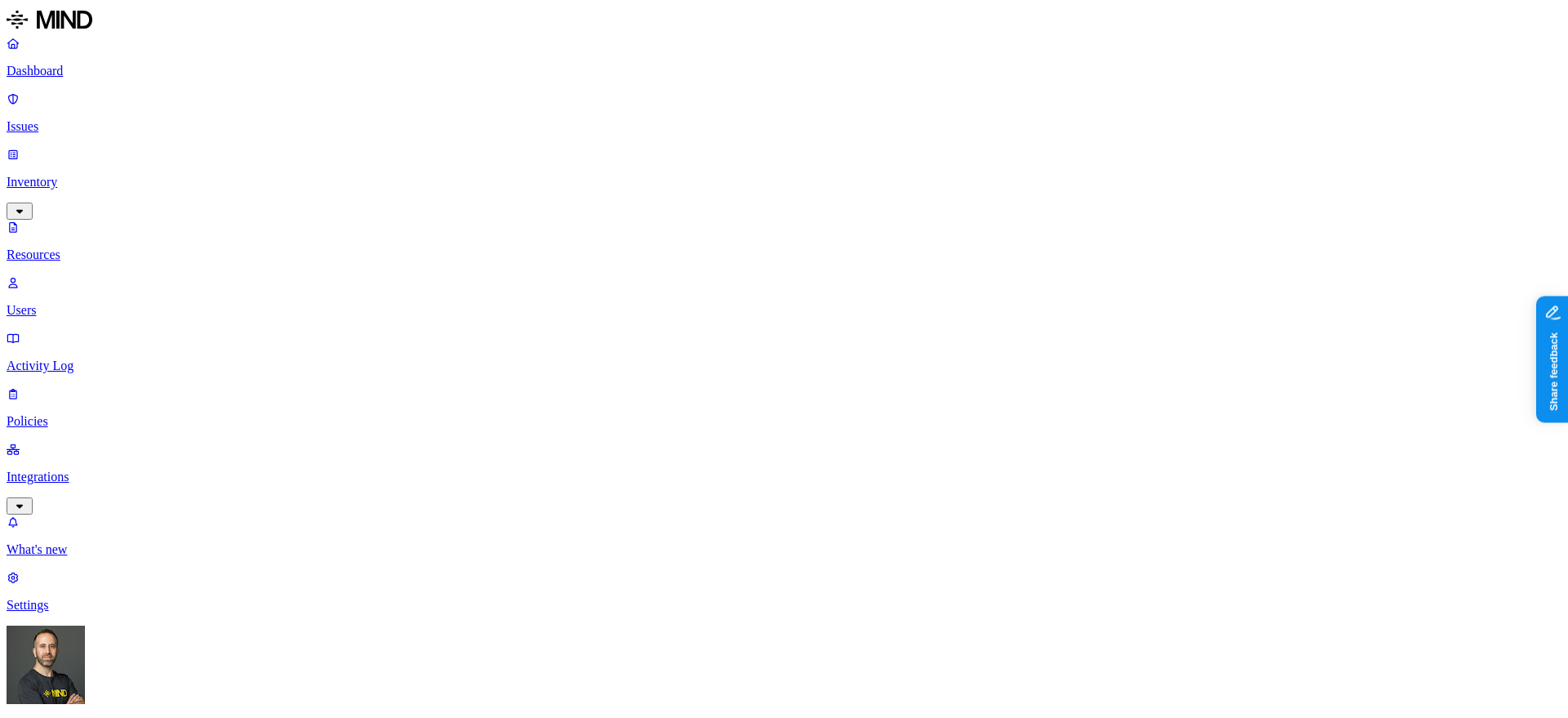
click at [83, 72] on p "Dashboard" at bounding box center [784, 71] width 1555 height 15
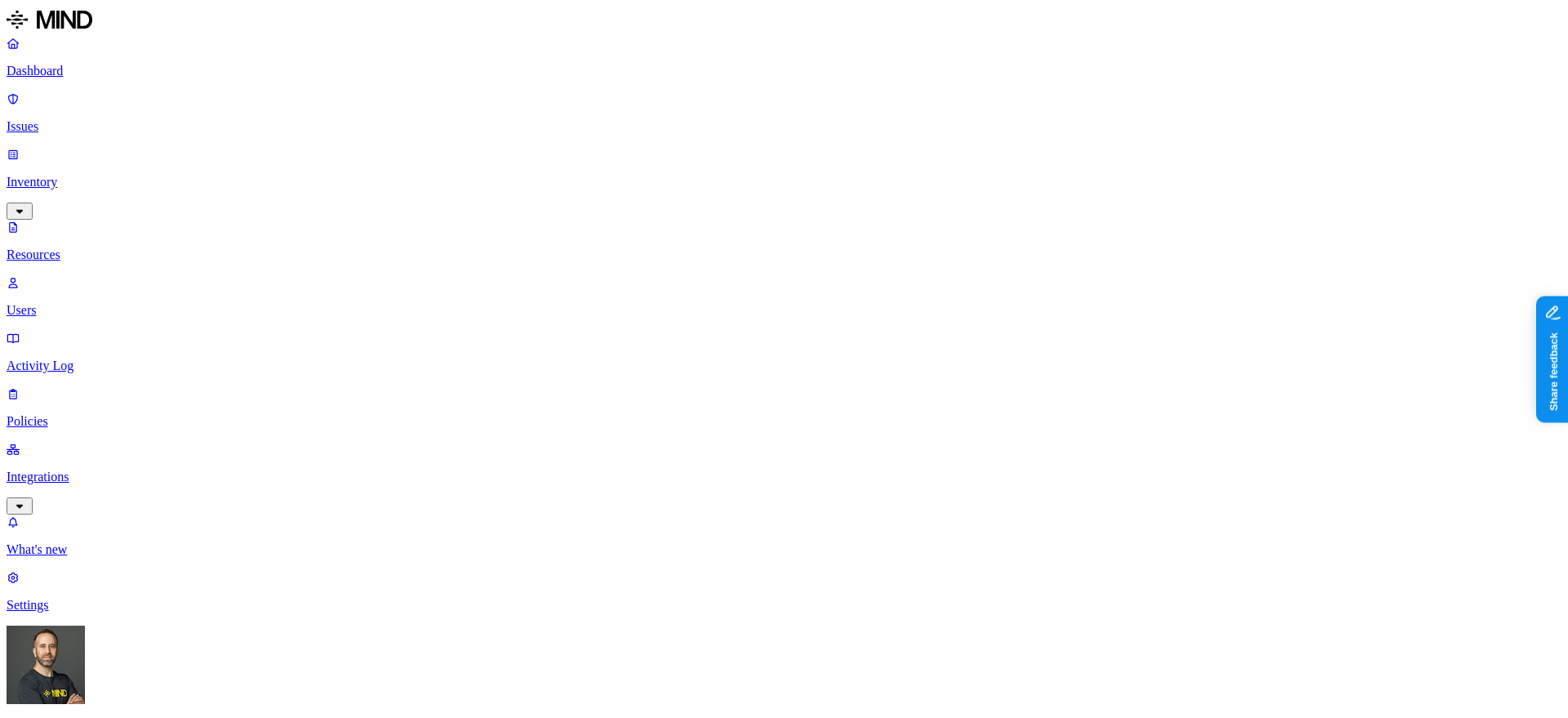
click at [72, 77] on p "Dashboard" at bounding box center [784, 71] width 1555 height 15
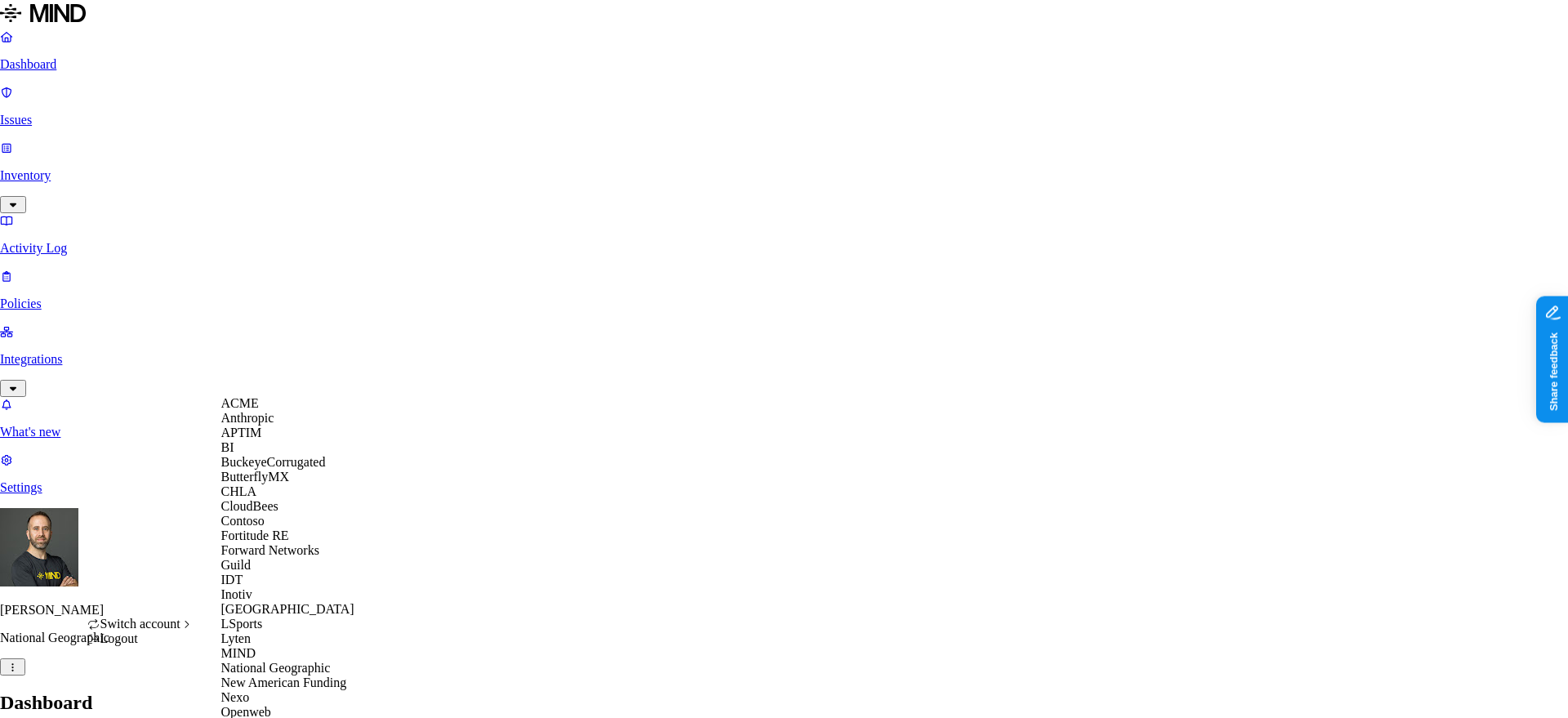
click at [258, 410] on span "ACME" at bounding box center [240, 403] width 37 height 14
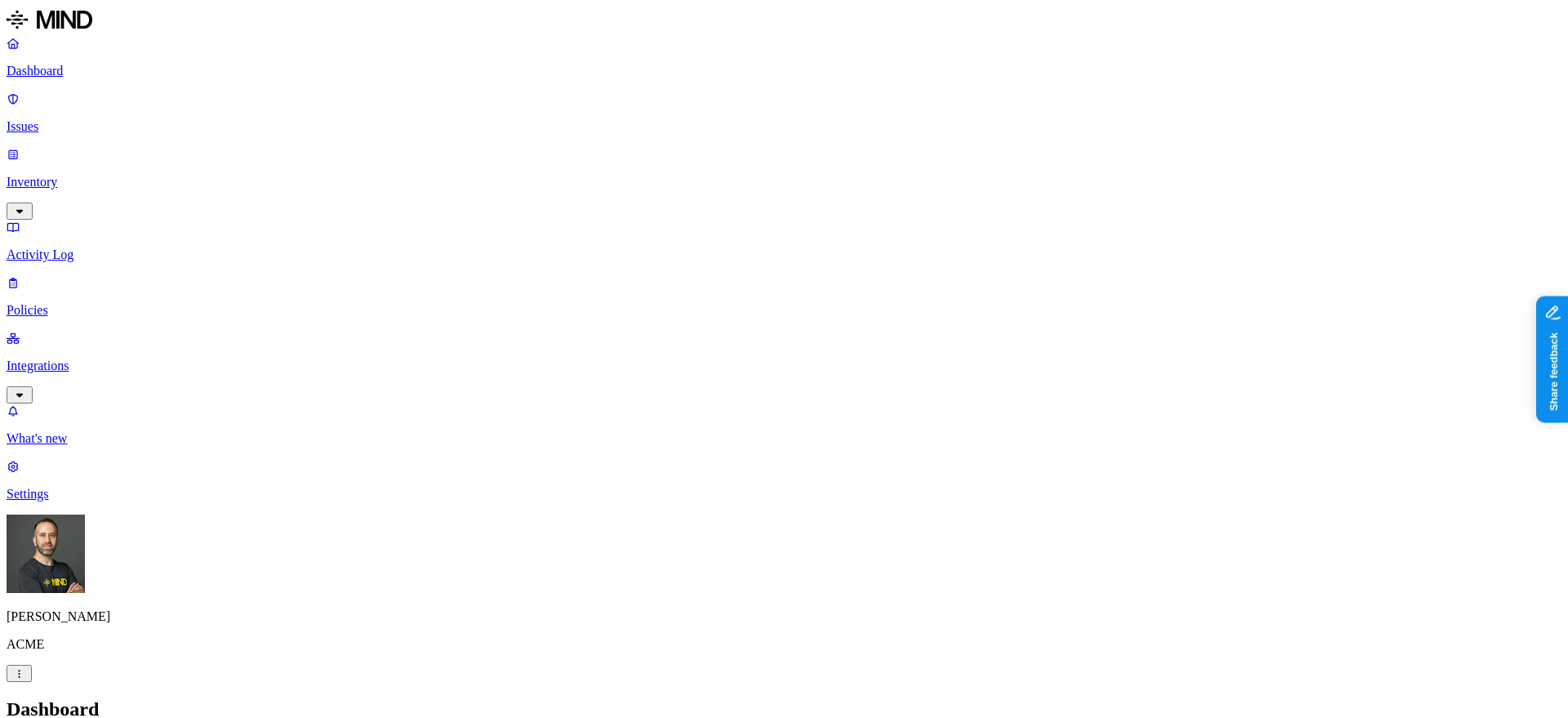
click at [131, 331] on link "Integrations" at bounding box center [784, 366] width 1555 height 70
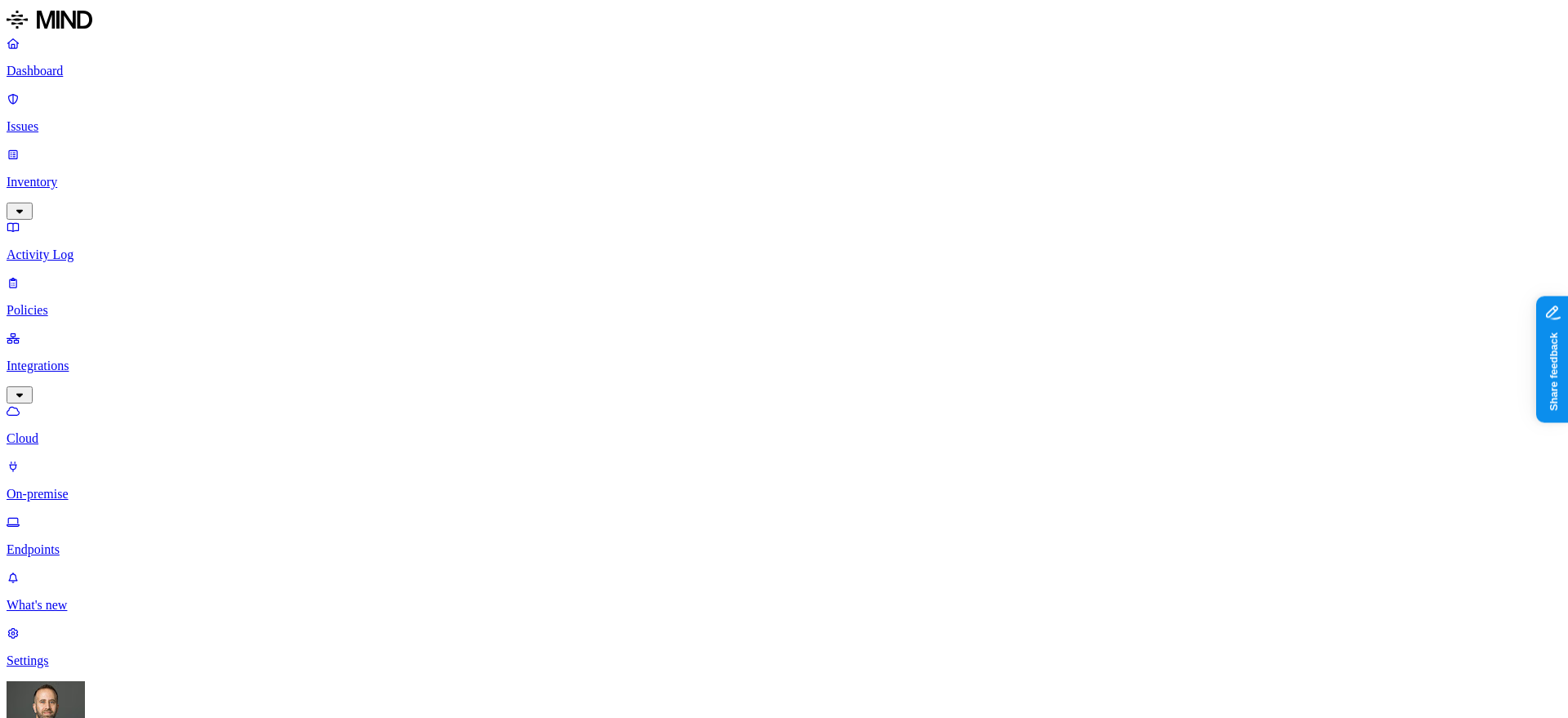
click at [79, 543] on p "Endpoints" at bounding box center [784, 550] width 1555 height 15
